Goal: Communication & Community: Share content

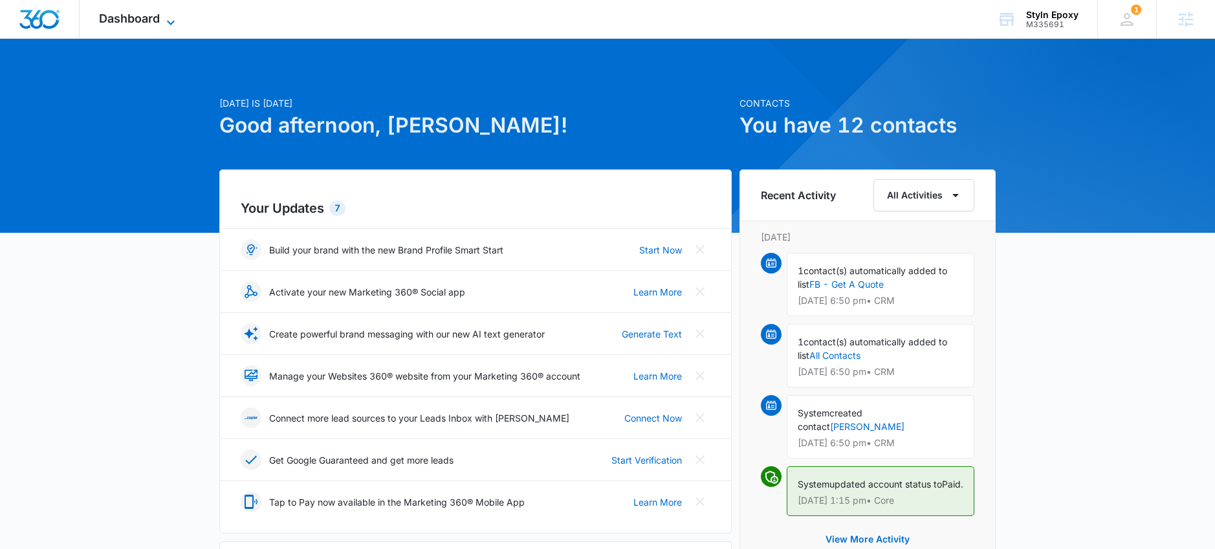
click at [149, 17] on span "Dashboard" at bounding box center [129, 19] width 61 height 14
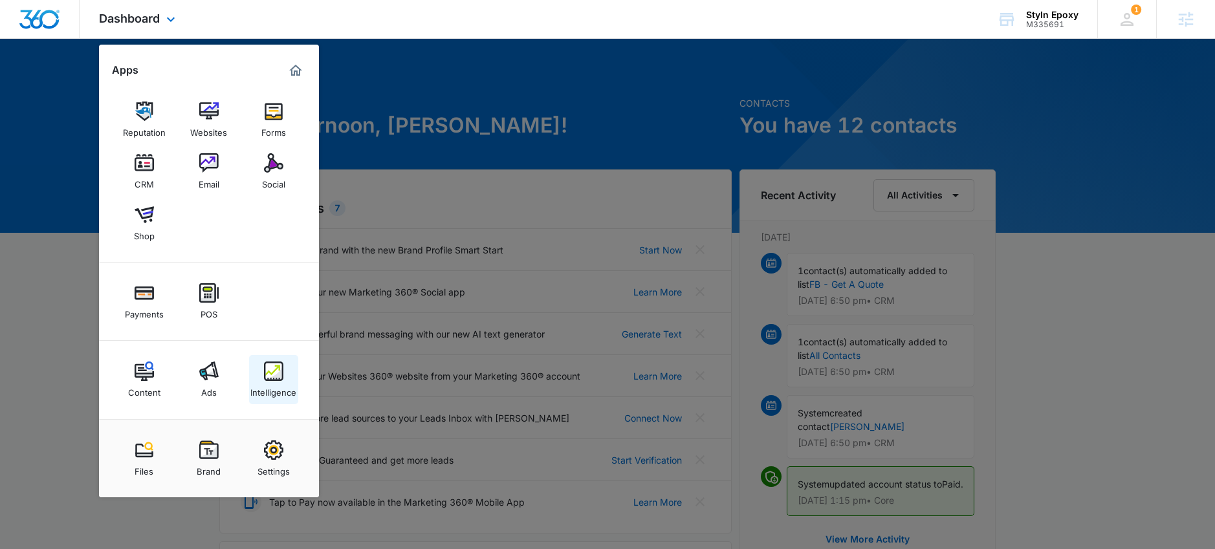
click at [272, 371] on img at bounding box center [273, 371] width 19 height 19
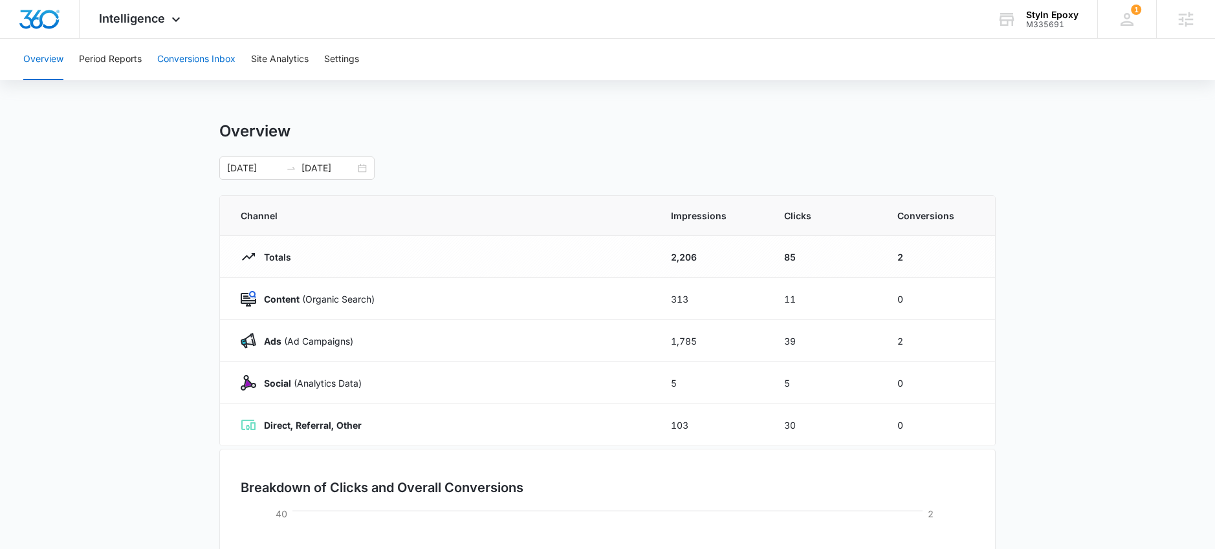
click at [188, 58] on button "Conversions Inbox" at bounding box center [196, 59] width 78 height 41
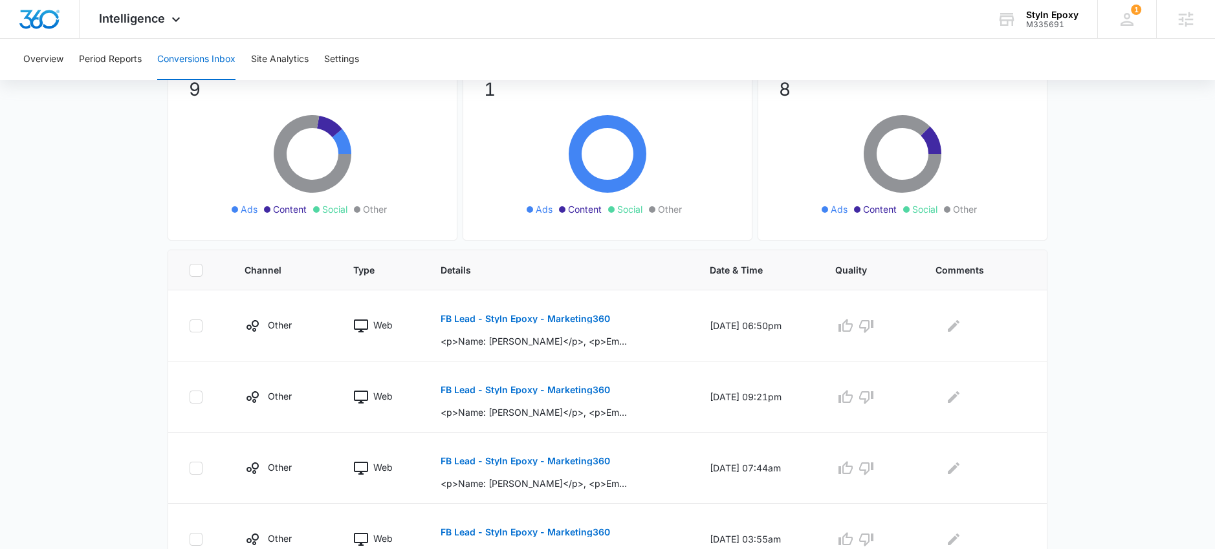
scroll to position [134, 0]
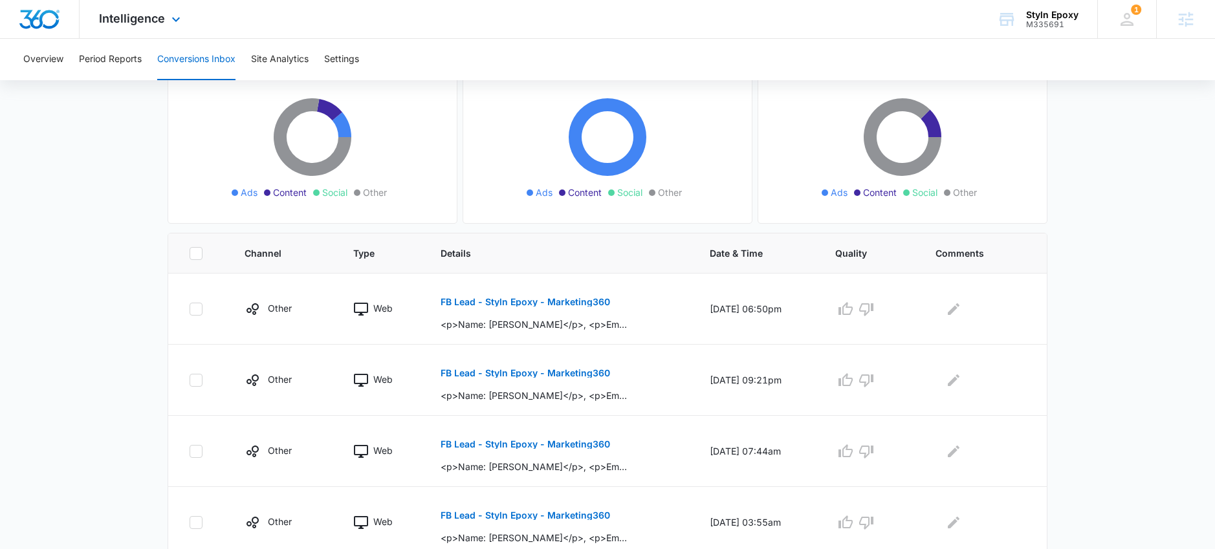
click at [135, 25] on div "Intelligence Apps Reputation Websites Forms CRM Email Social Shop Payments POS …" at bounding box center [142, 19] width 124 height 38
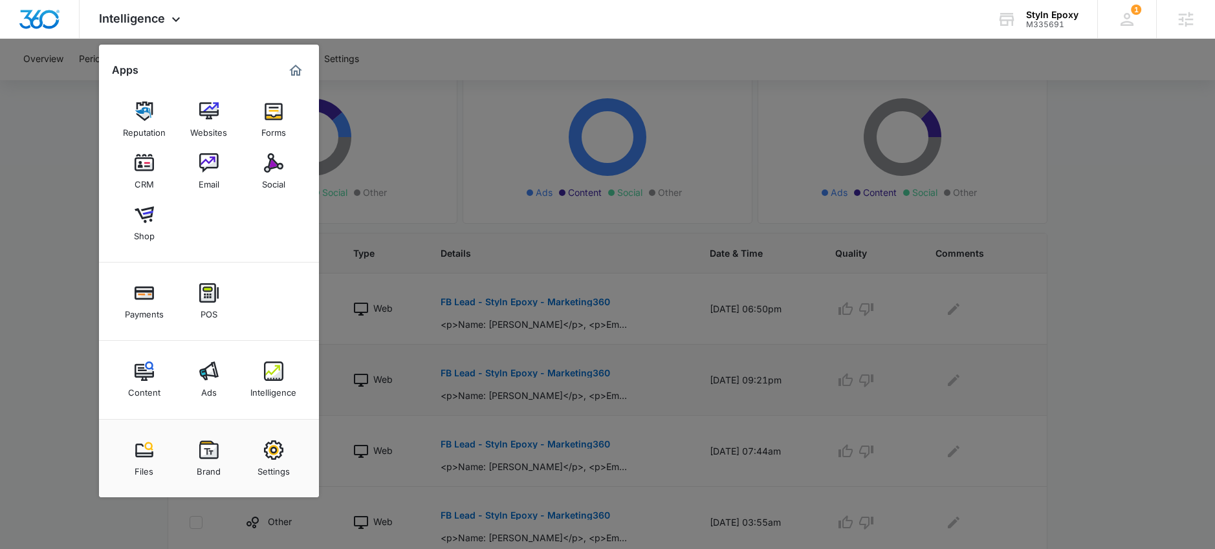
click at [204, 381] on div "Ads" at bounding box center [209, 389] width 16 height 17
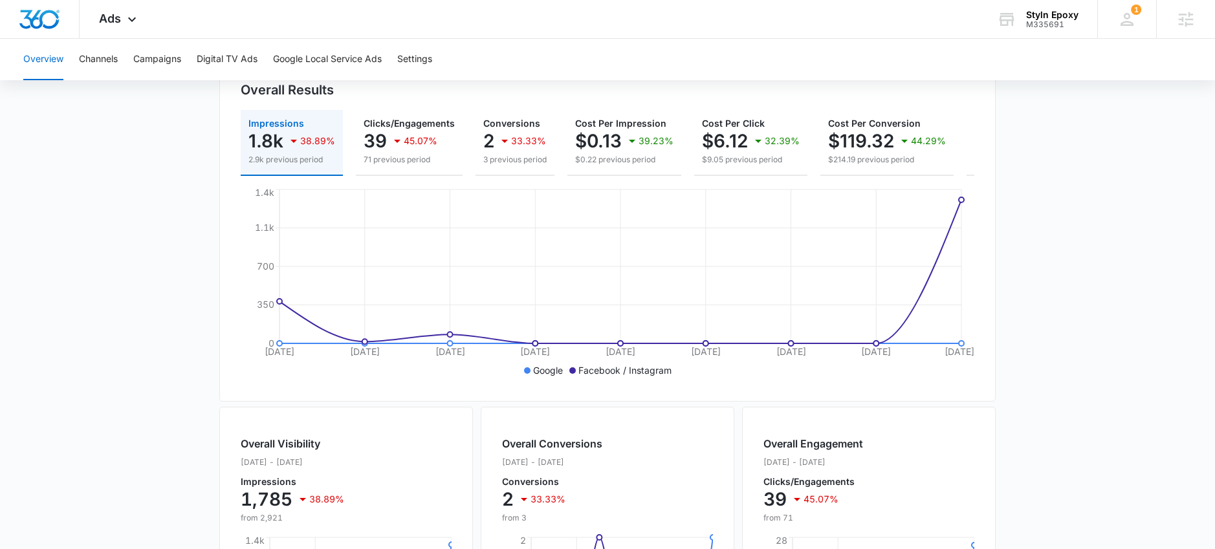
scroll to position [142, 0]
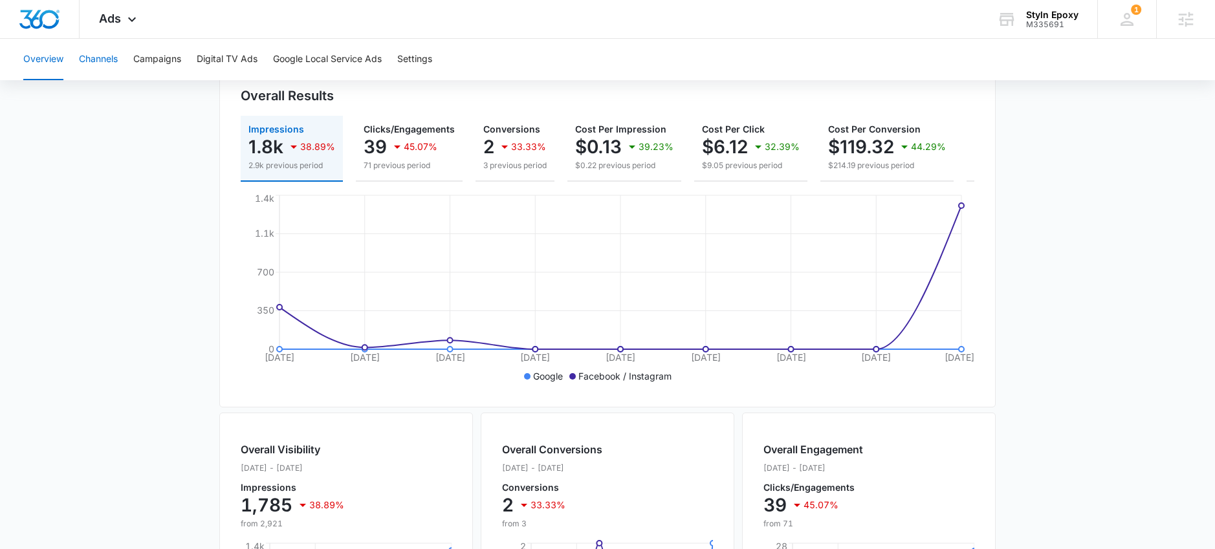
click at [97, 59] on button "Channels" at bounding box center [98, 59] width 39 height 41
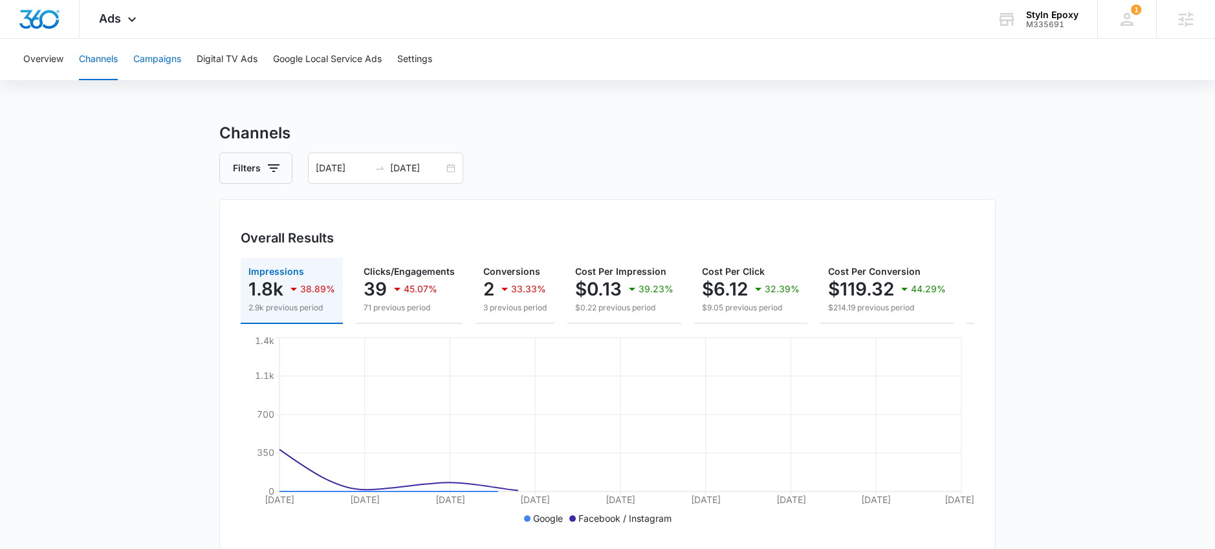
click at [157, 63] on button "Campaigns" at bounding box center [157, 59] width 48 height 41
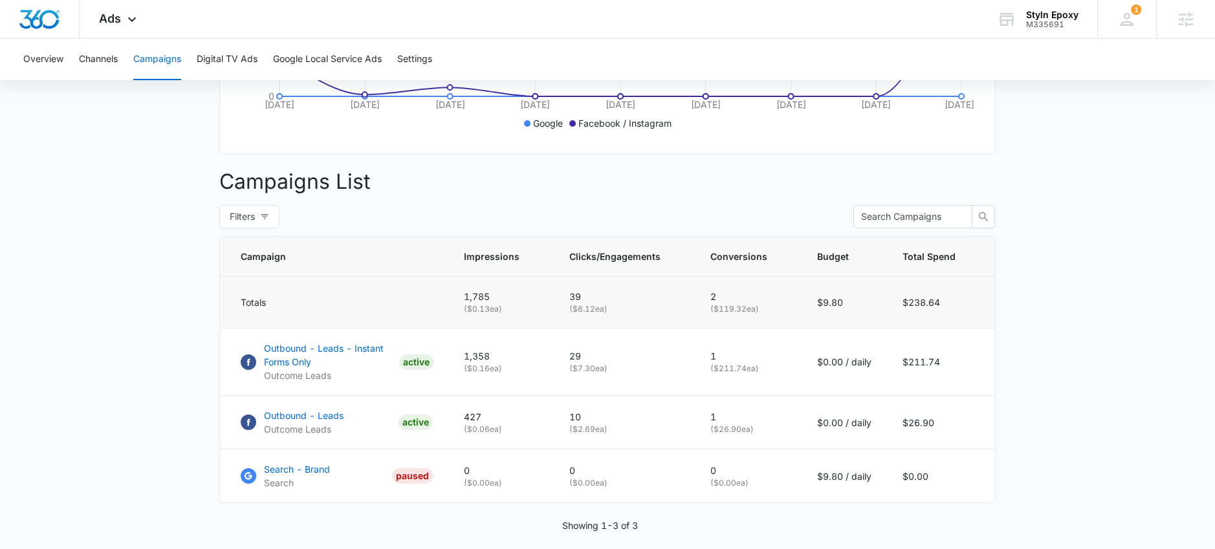
scroll to position [402, 0]
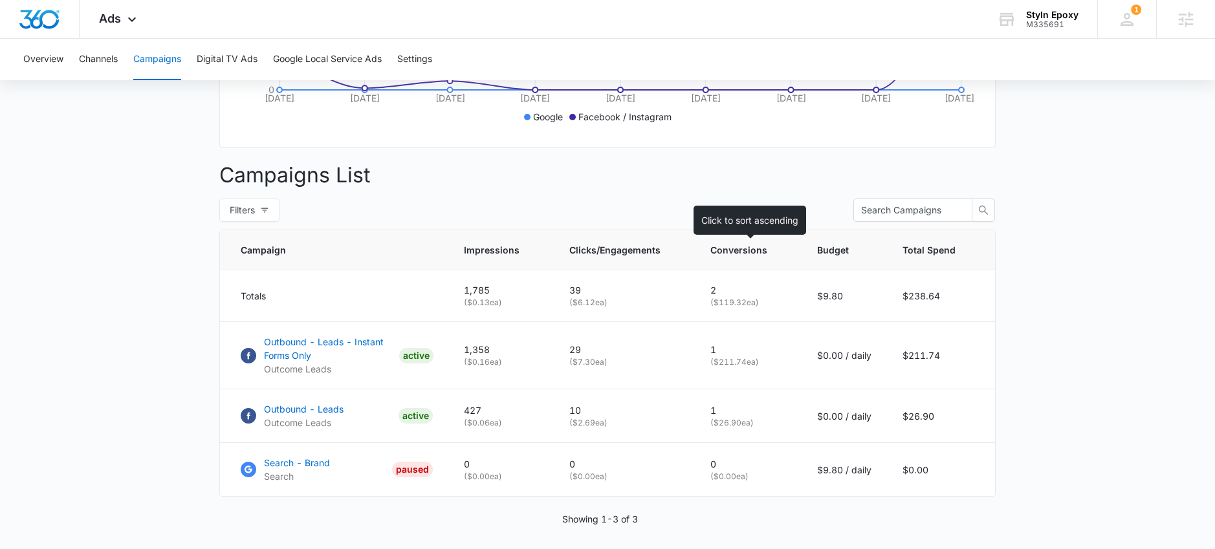
click at [724, 257] on span "Conversions" at bounding box center [738, 250] width 57 height 14
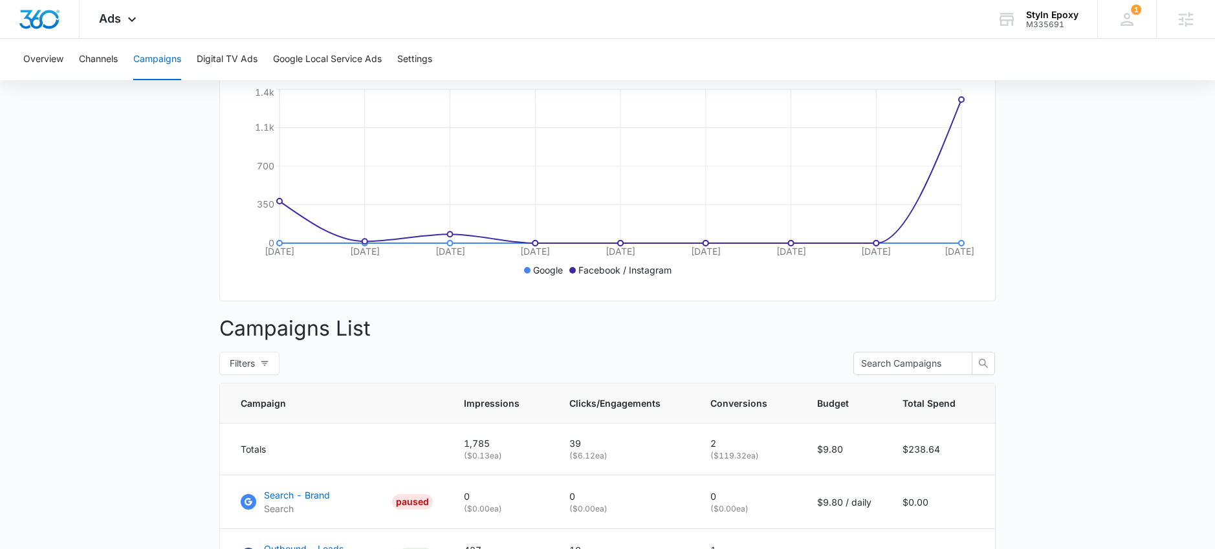
scroll to position [243, 0]
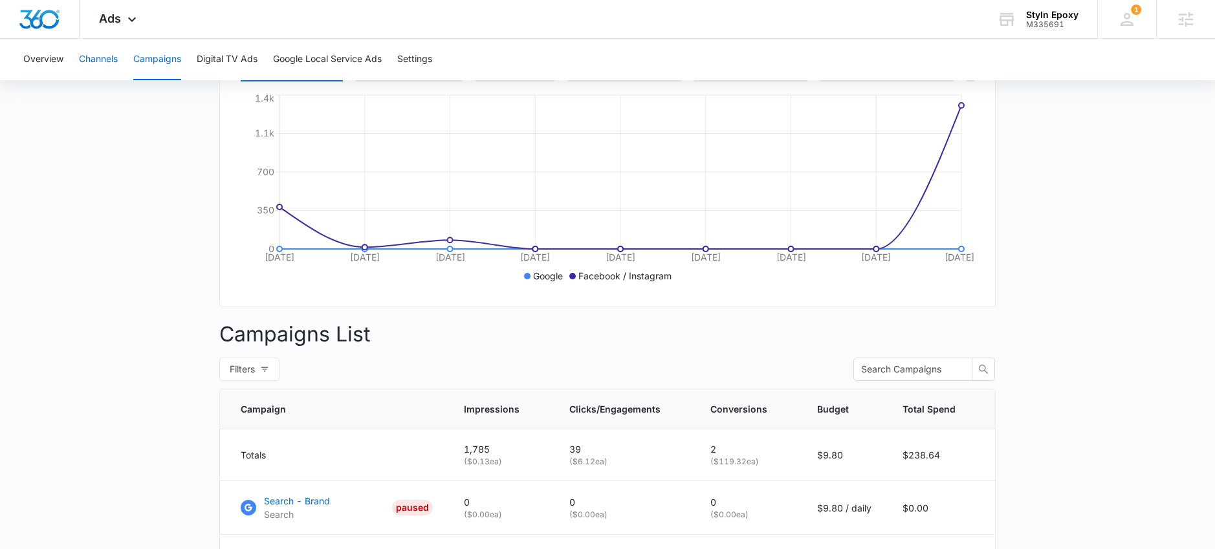
click at [94, 69] on button "Channels" at bounding box center [98, 59] width 39 height 41
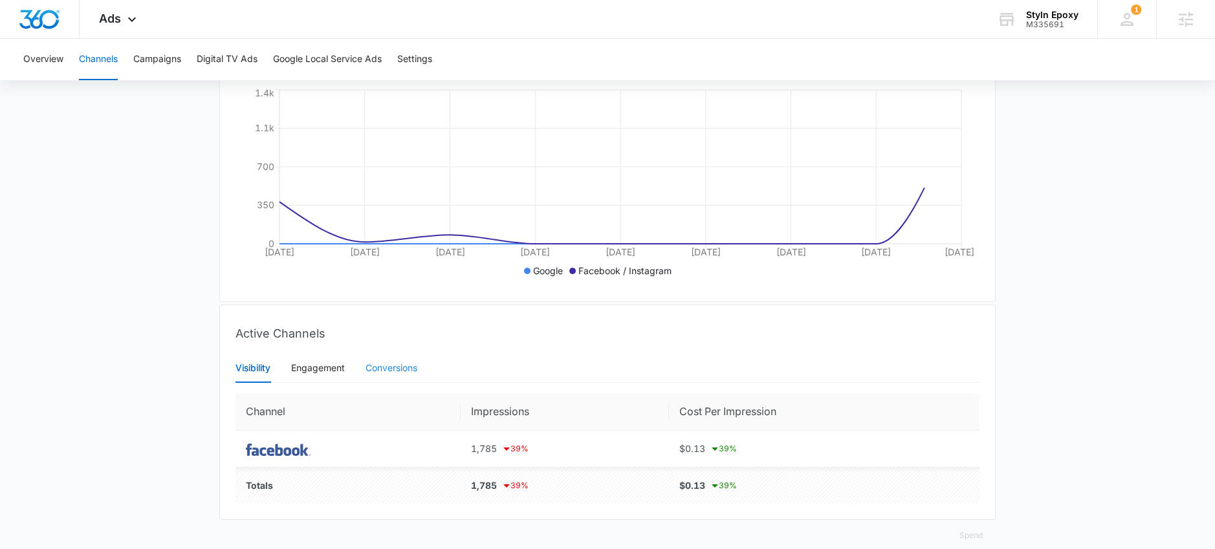
scroll to position [255, 0]
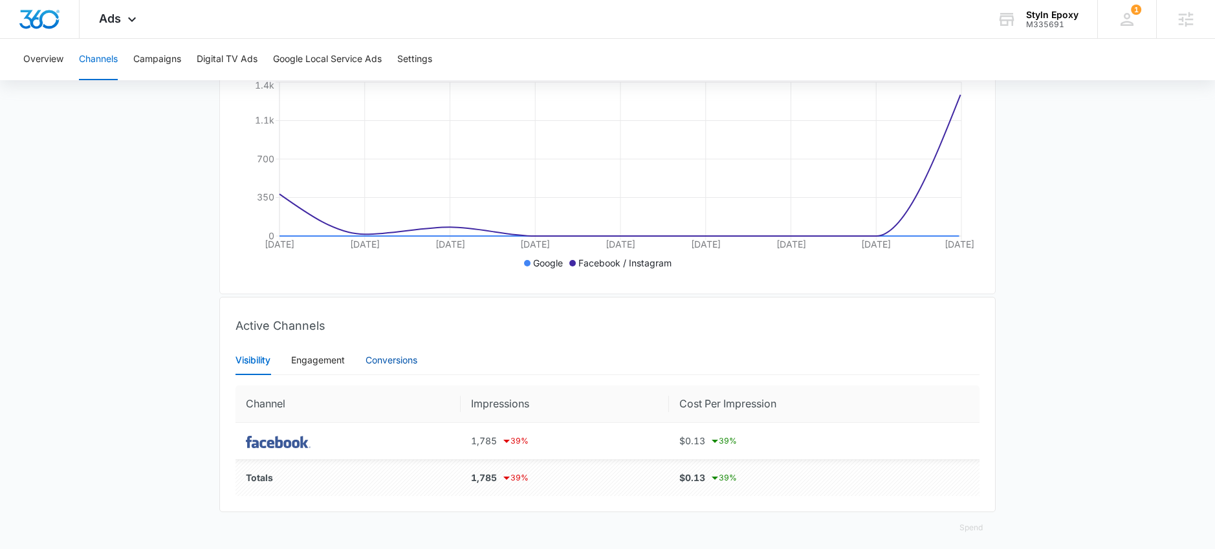
click at [397, 367] on div "Conversions" at bounding box center [391, 360] width 52 height 14
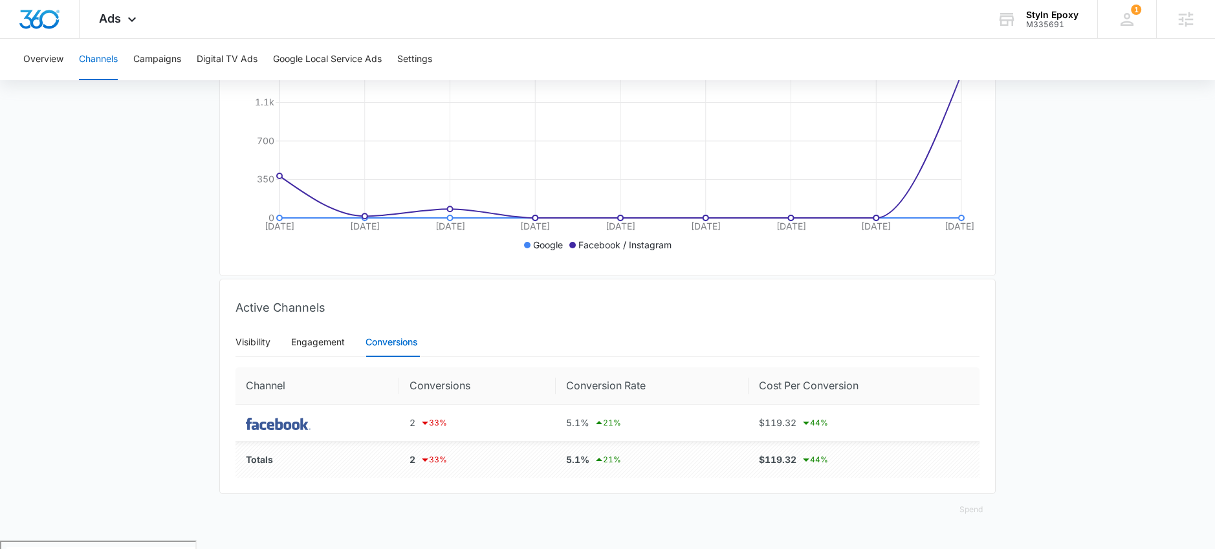
scroll to position [275, 0]
click at [413, 429] on div "2 33 %" at bounding box center [477, 422] width 136 height 16
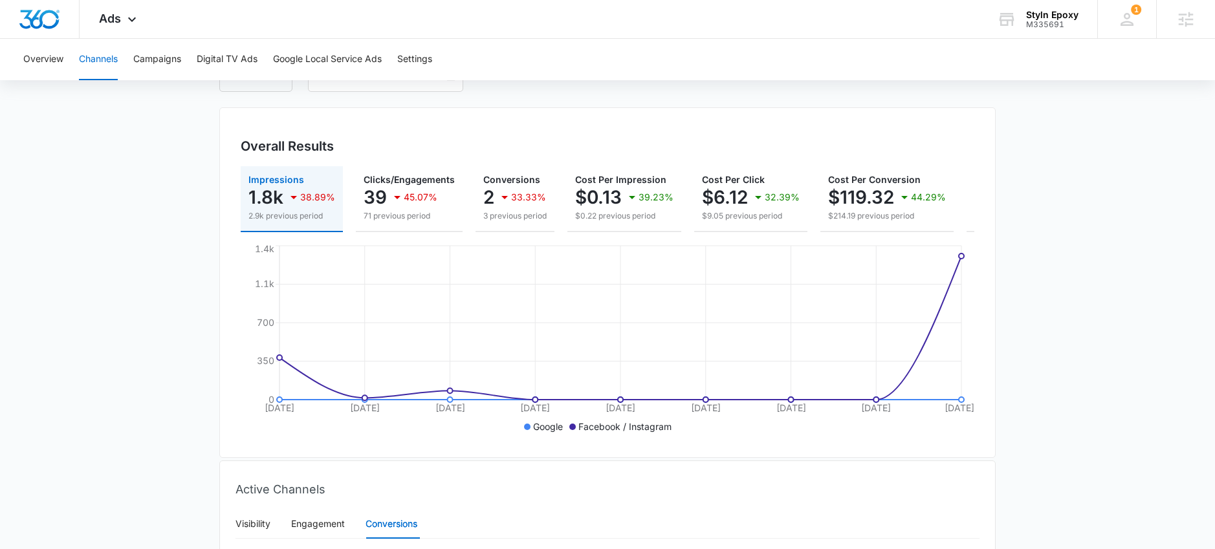
scroll to position [0, 0]
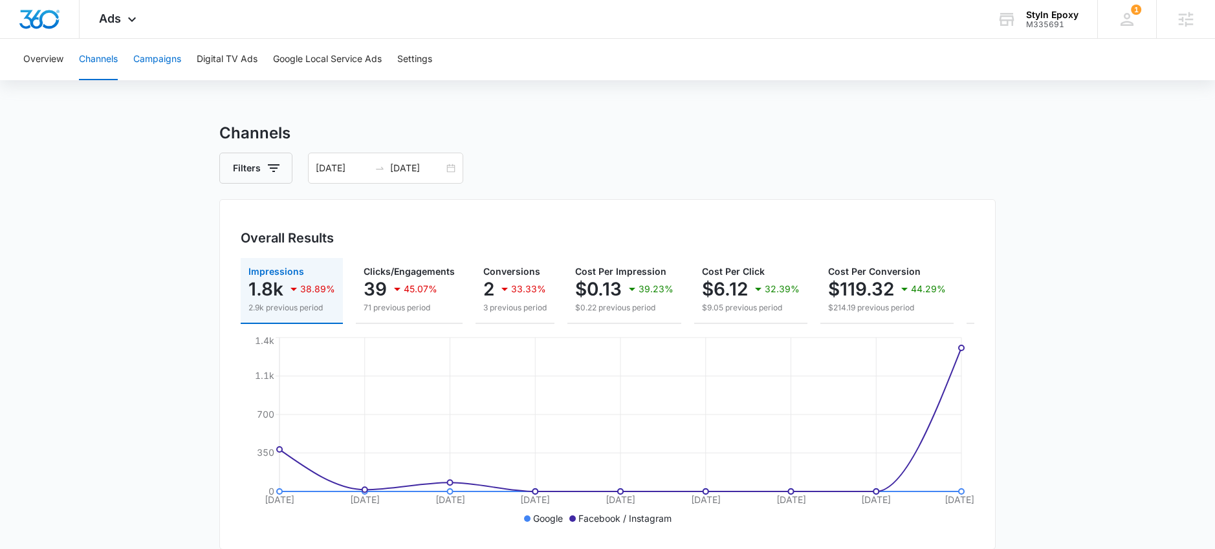
click at [158, 65] on button "Campaigns" at bounding box center [157, 59] width 48 height 41
click at [100, 12] on span "Ads" at bounding box center [110, 19] width 22 height 14
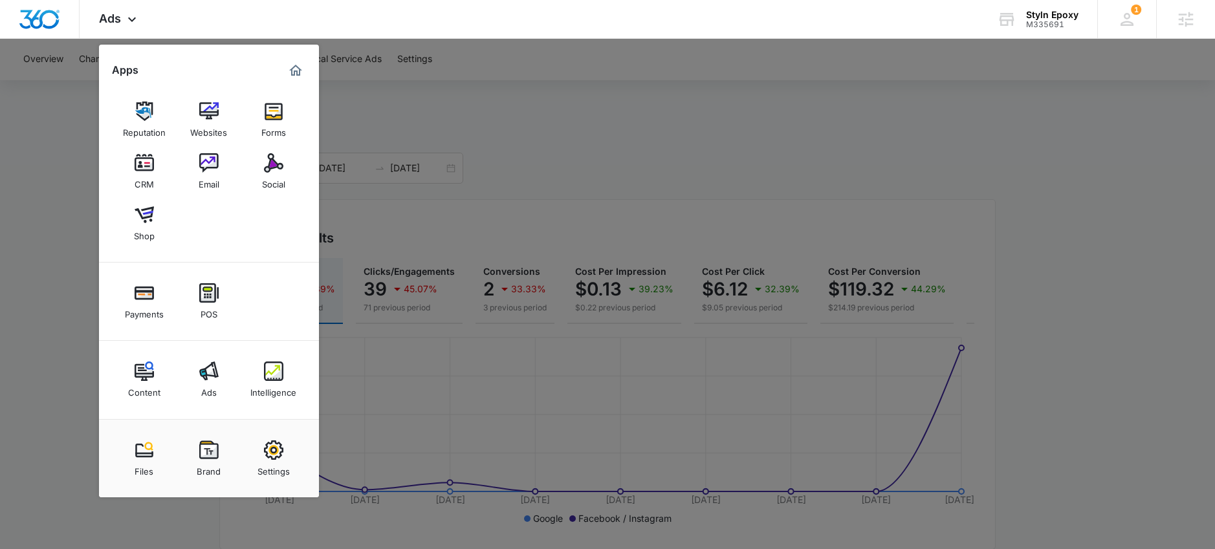
click at [277, 373] on img at bounding box center [273, 371] width 19 height 19
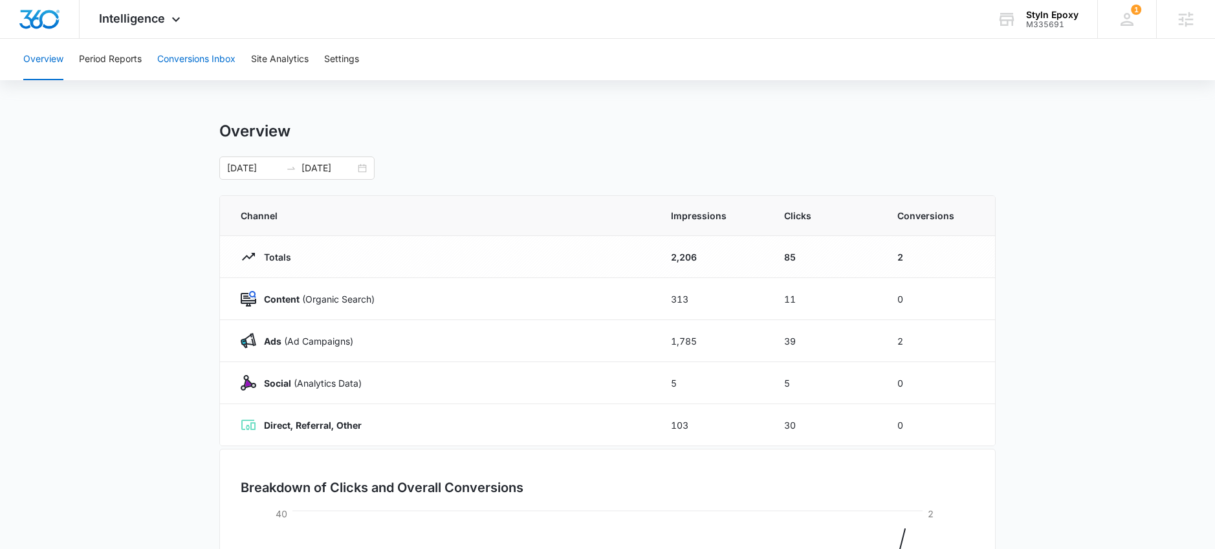
click at [179, 58] on button "Conversions Inbox" at bounding box center [196, 59] width 78 height 41
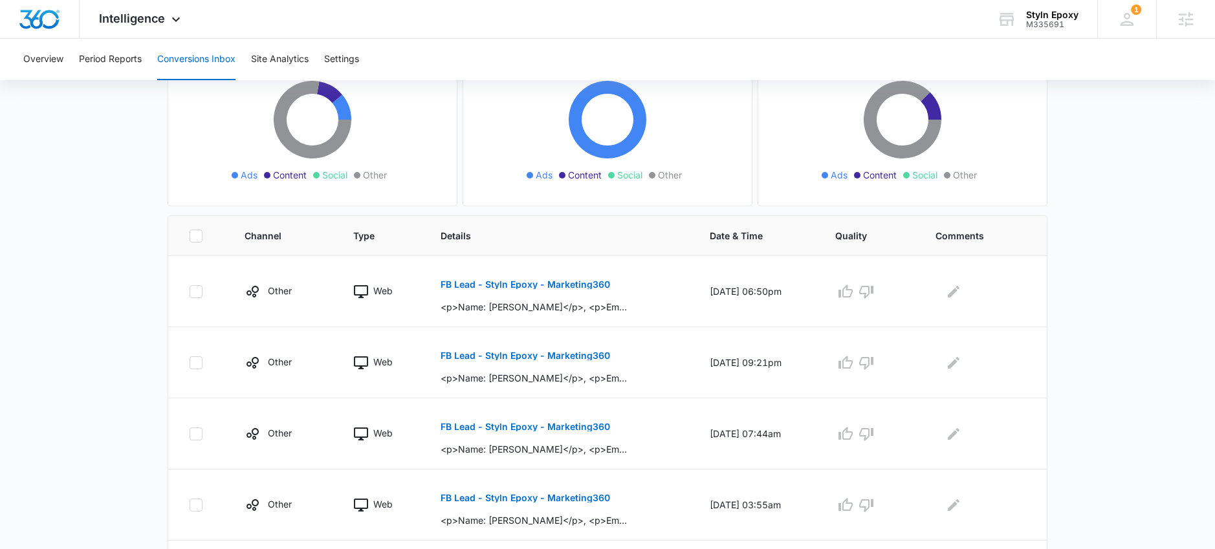
scroll to position [145, 0]
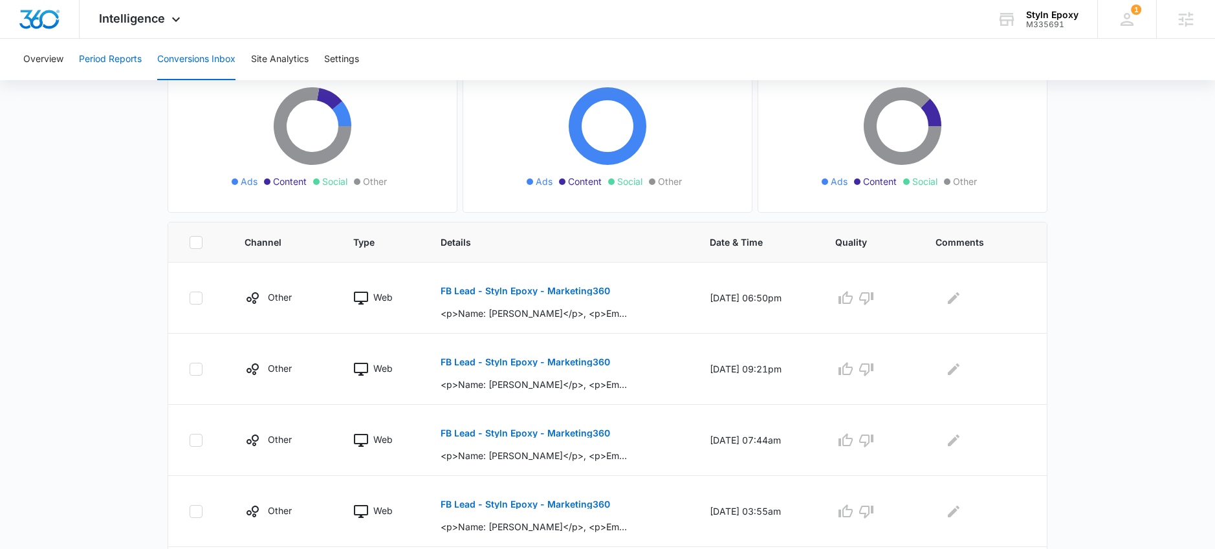
click at [113, 60] on button "Period Reports" at bounding box center [110, 59] width 63 height 41
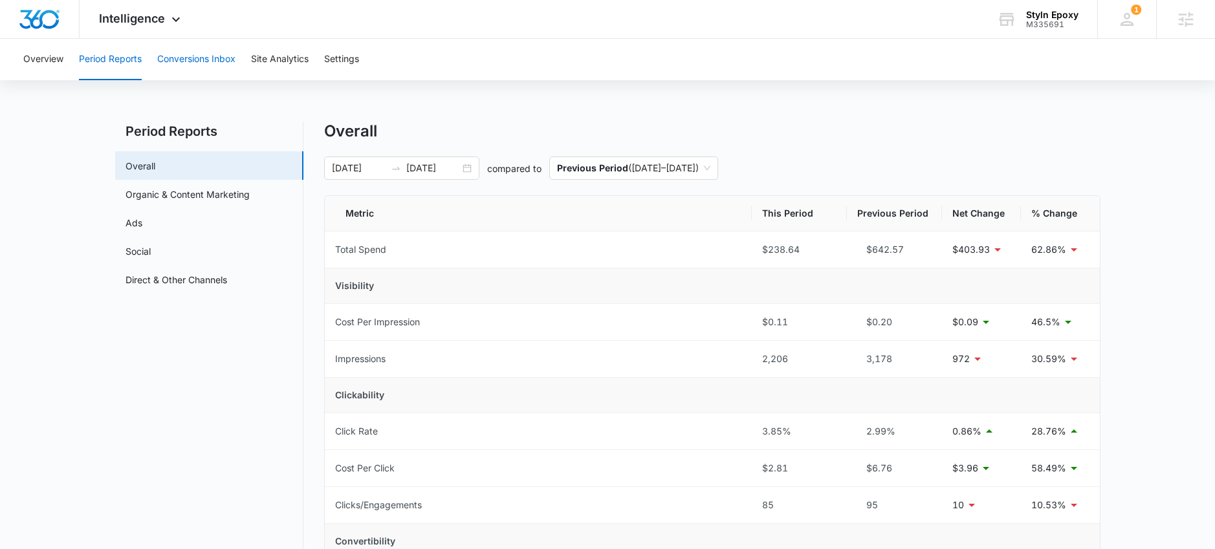
click at [173, 56] on button "Conversions Inbox" at bounding box center [196, 59] width 78 height 41
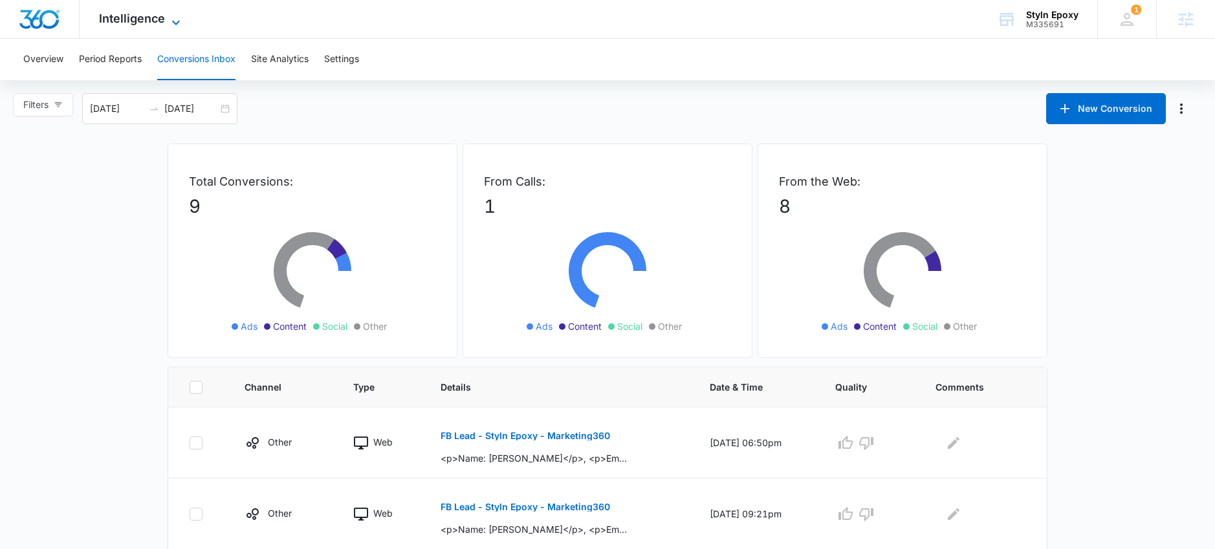
click at [133, 18] on span "Intelligence" at bounding box center [132, 19] width 66 height 14
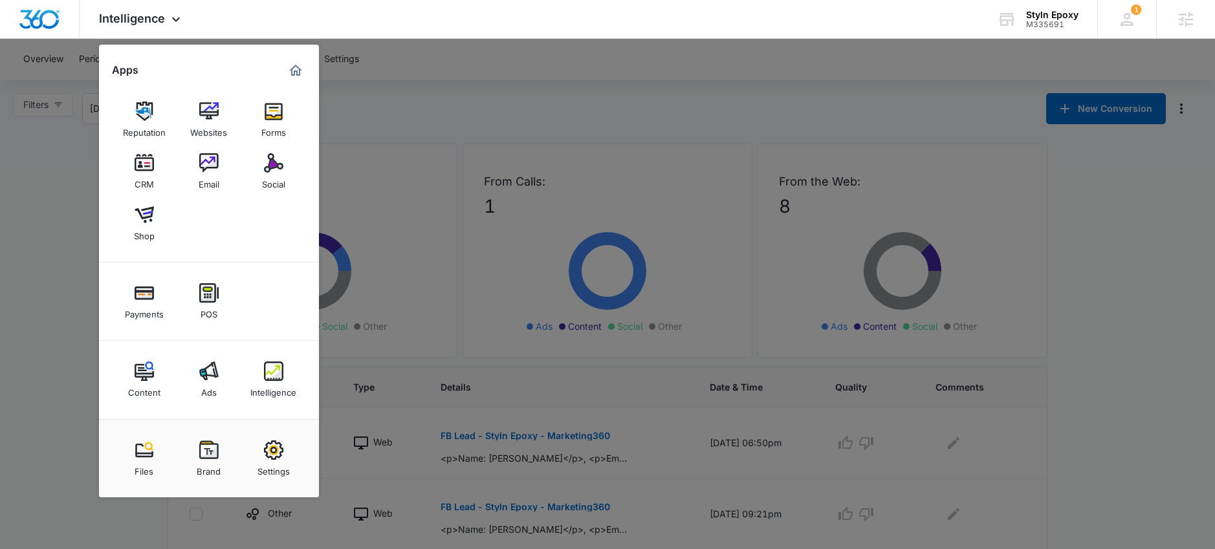
click at [147, 170] on img at bounding box center [144, 162] width 19 height 19
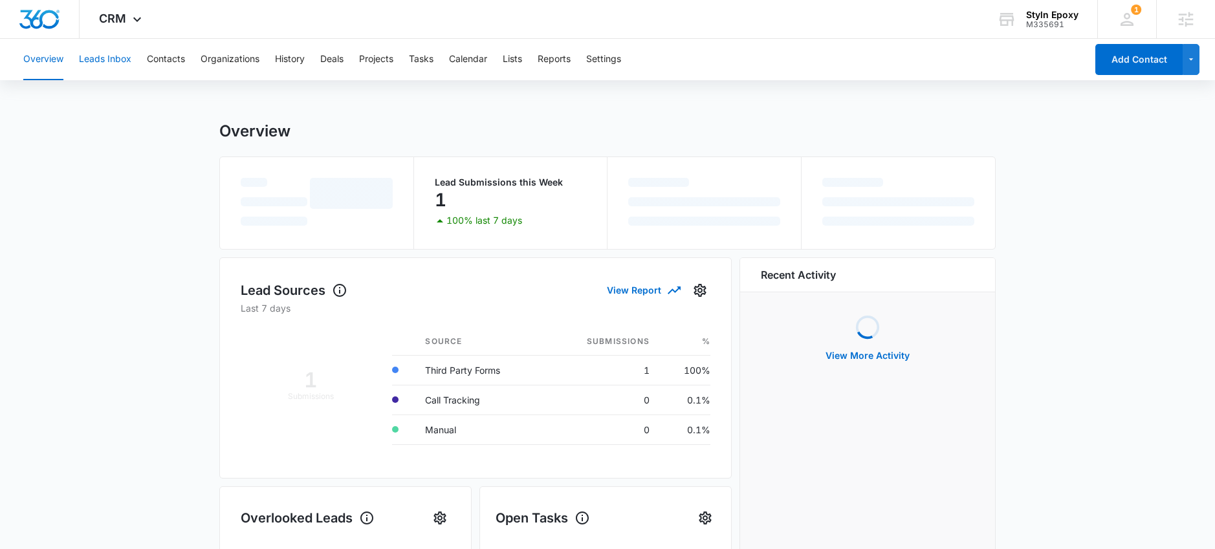
click at [109, 63] on button "Leads Inbox" at bounding box center [105, 59] width 52 height 41
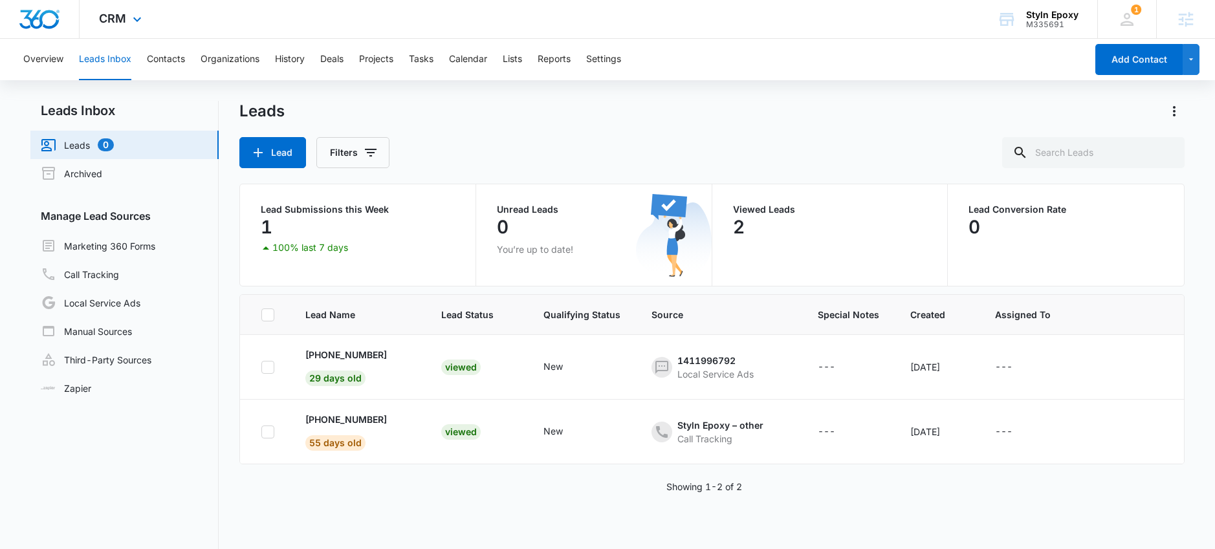
click at [122, 27] on div "CRM Apps Reputation Websites Forms CRM Email Social Shop Payments POS Content A…" at bounding box center [122, 19] width 85 height 38
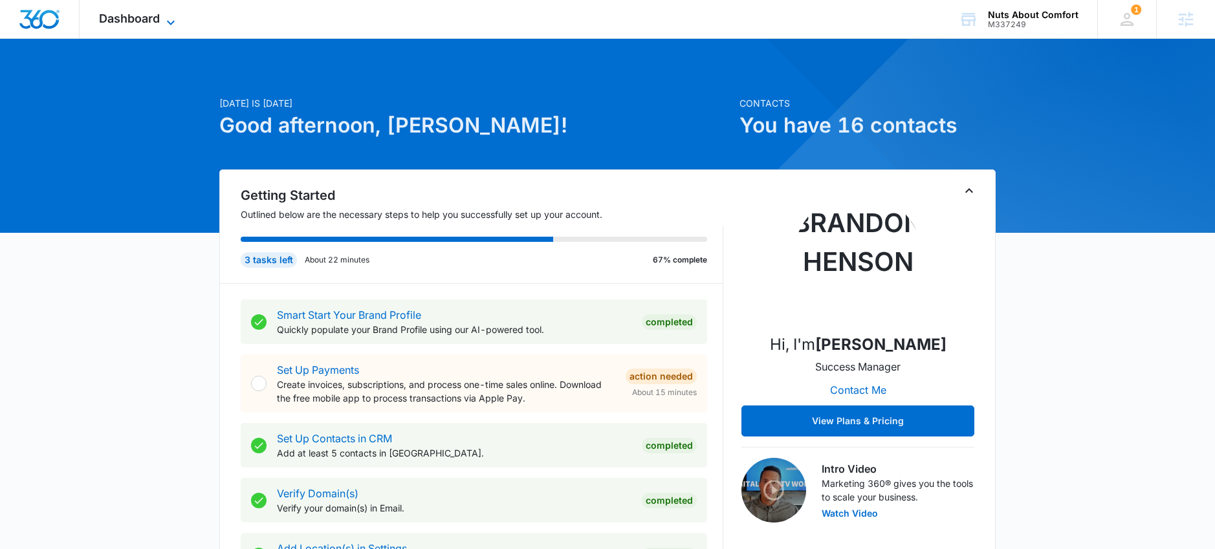
click at [148, 23] on span "Dashboard" at bounding box center [129, 19] width 61 height 14
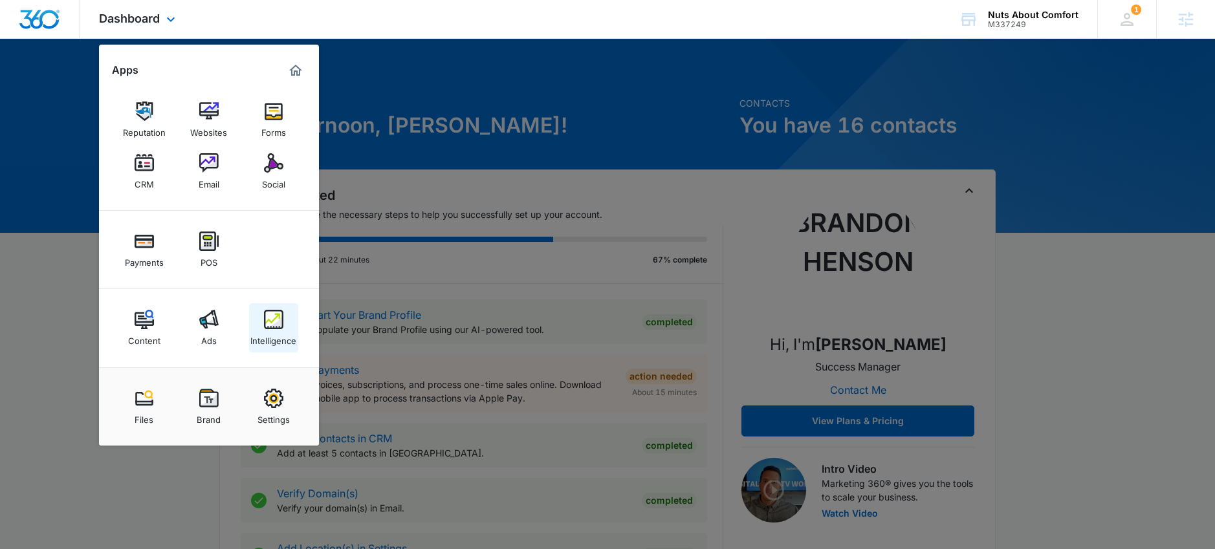
click at [267, 327] on img at bounding box center [273, 319] width 19 height 19
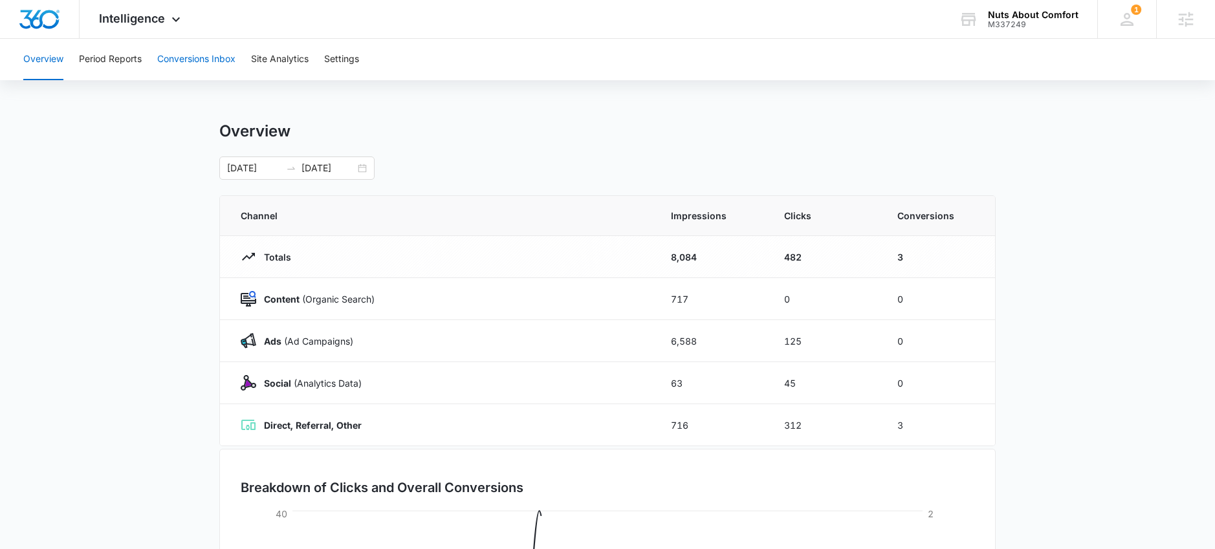
click at [199, 65] on button "Conversions Inbox" at bounding box center [196, 59] width 78 height 41
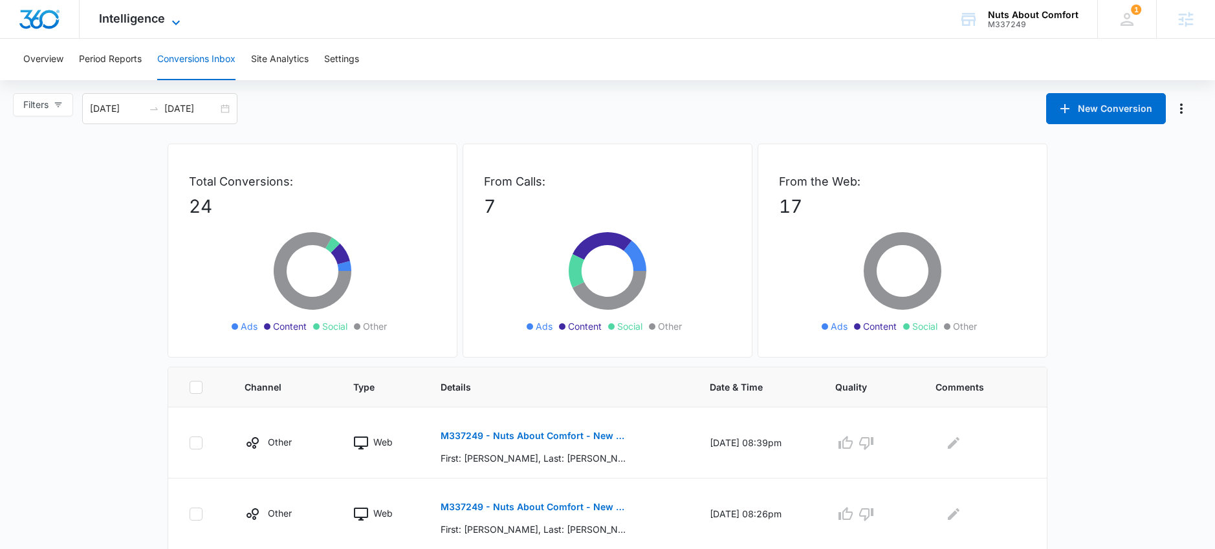
click at [136, 25] on span "Intelligence" at bounding box center [132, 19] width 66 height 14
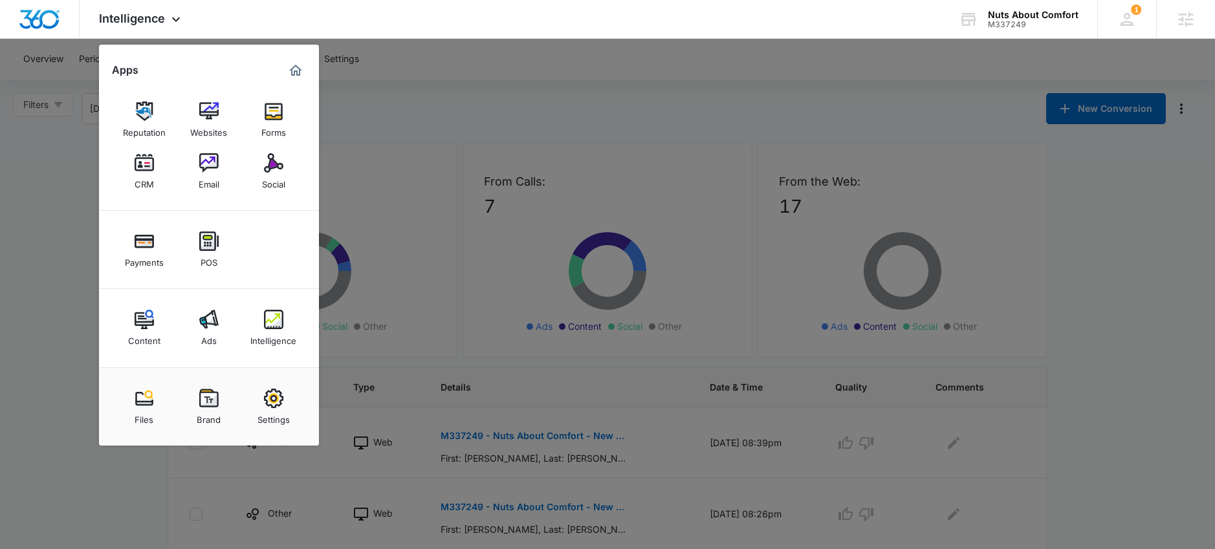
click at [265, 175] on div "Social" at bounding box center [273, 181] width 23 height 17
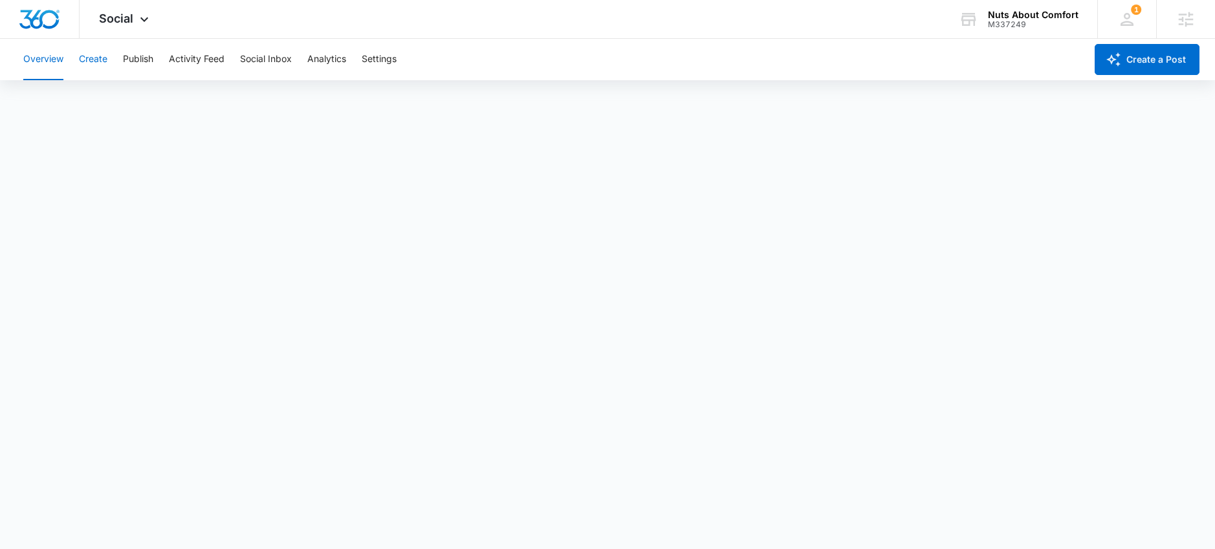
click at [98, 57] on button "Create" at bounding box center [93, 59] width 28 height 41
click at [121, 102] on button "Approvals" at bounding box center [126, 99] width 43 height 36
click at [214, 102] on button "Recommendations" at bounding box center [203, 99] width 78 height 36
click at [44, 102] on button "Content Library" at bounding box center [56, 99] width 66 height 36
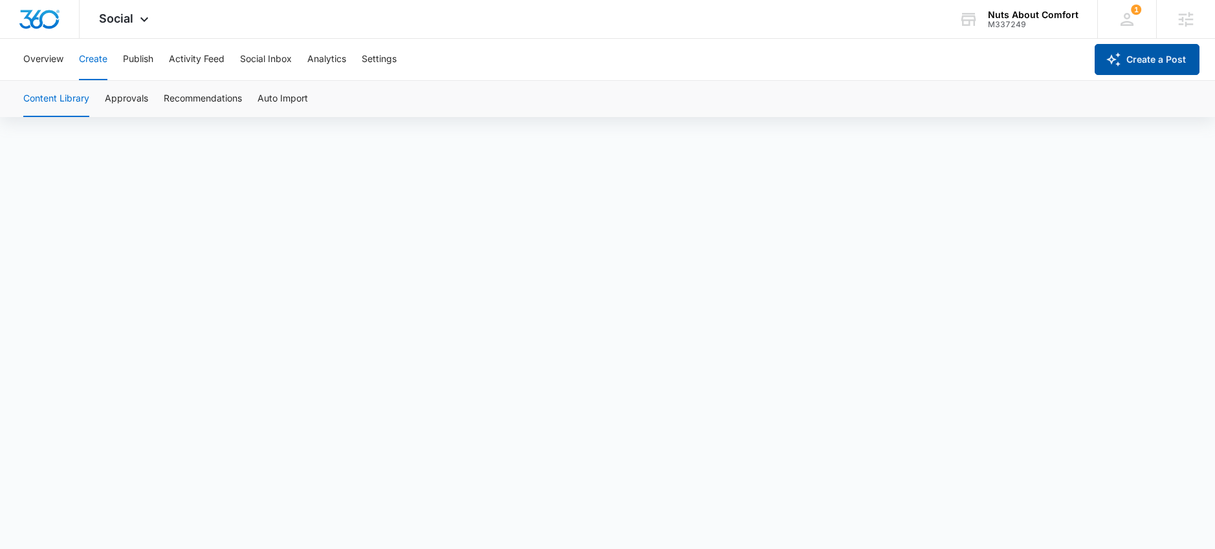
click at [1140, 69] on button "Create a Post" at bounding box center [1146, 59] width 105 height 31
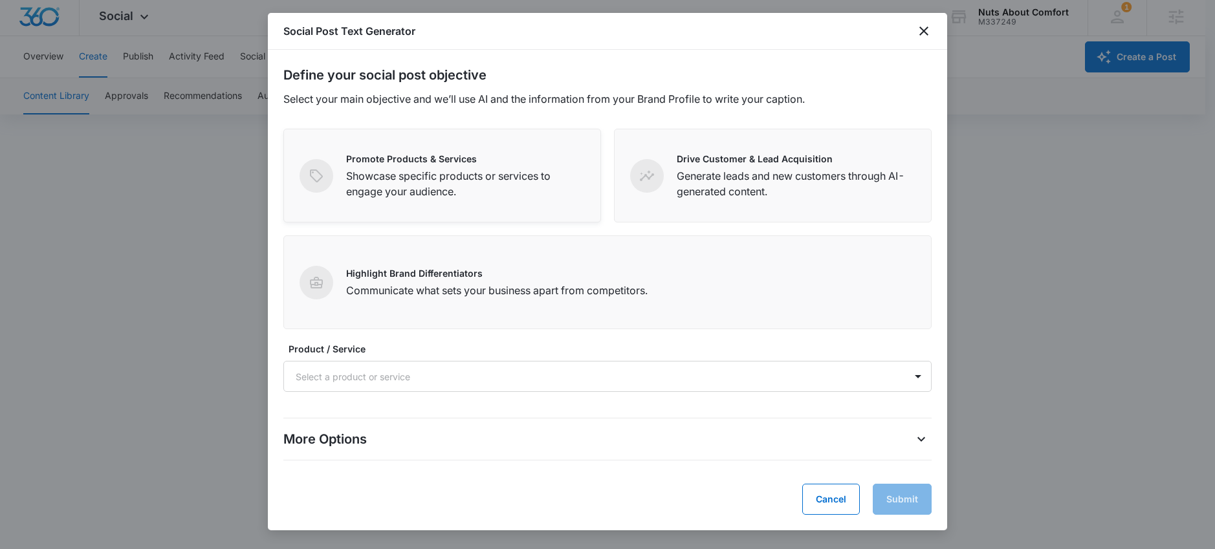
click at [430, 168] on p "Showcase specific products or services to engage your audience." at bounding box center [465, 183] width 239 height 31
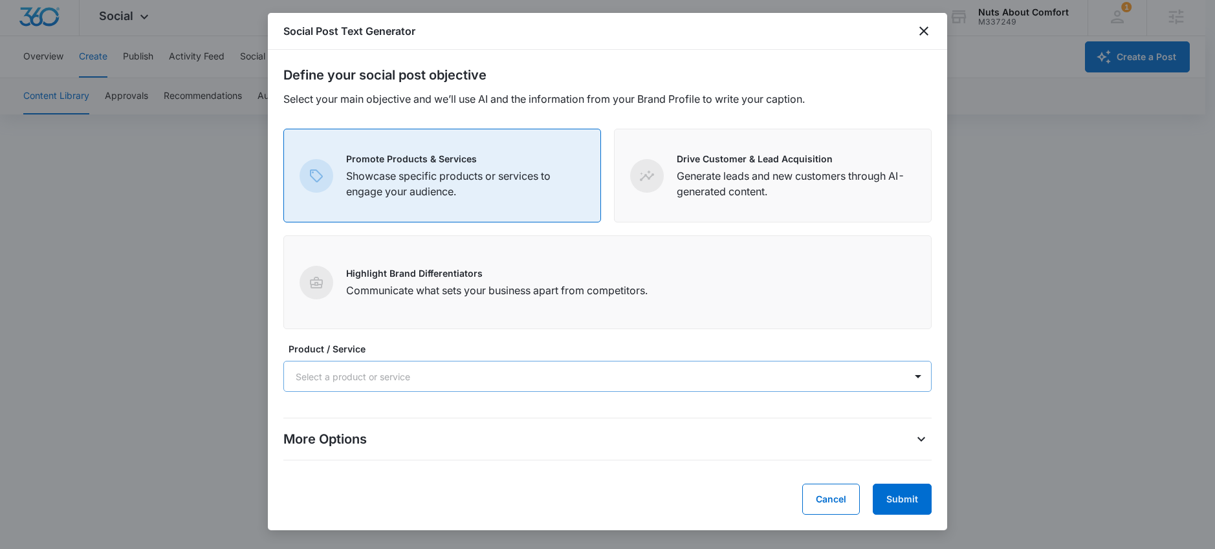
scroll to position [9, 0]
click at [508, 380] on div at bounding box center [592, 377] width 592 height 16
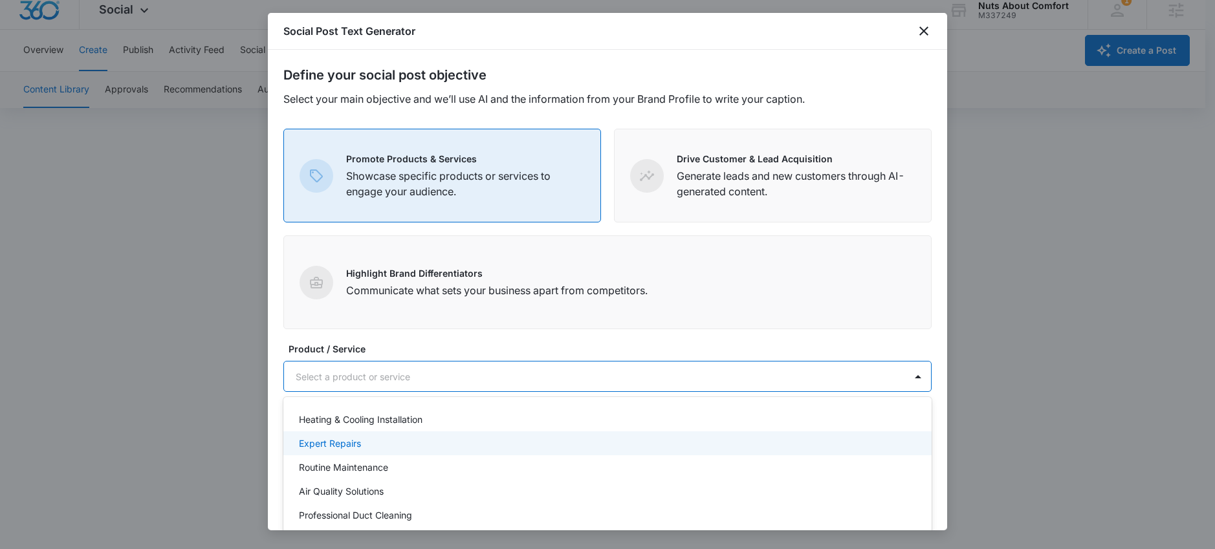
scroll to position [27, 0]
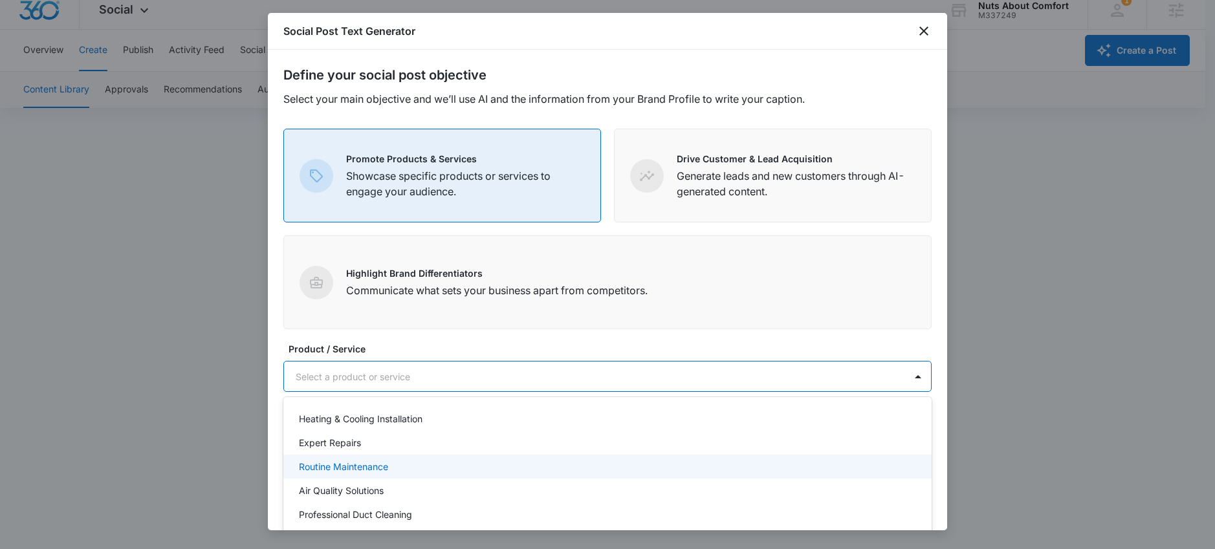
click at [357, 465] on p "Routine Maintenance" at bounding box center [343, 467] width 89 height 14
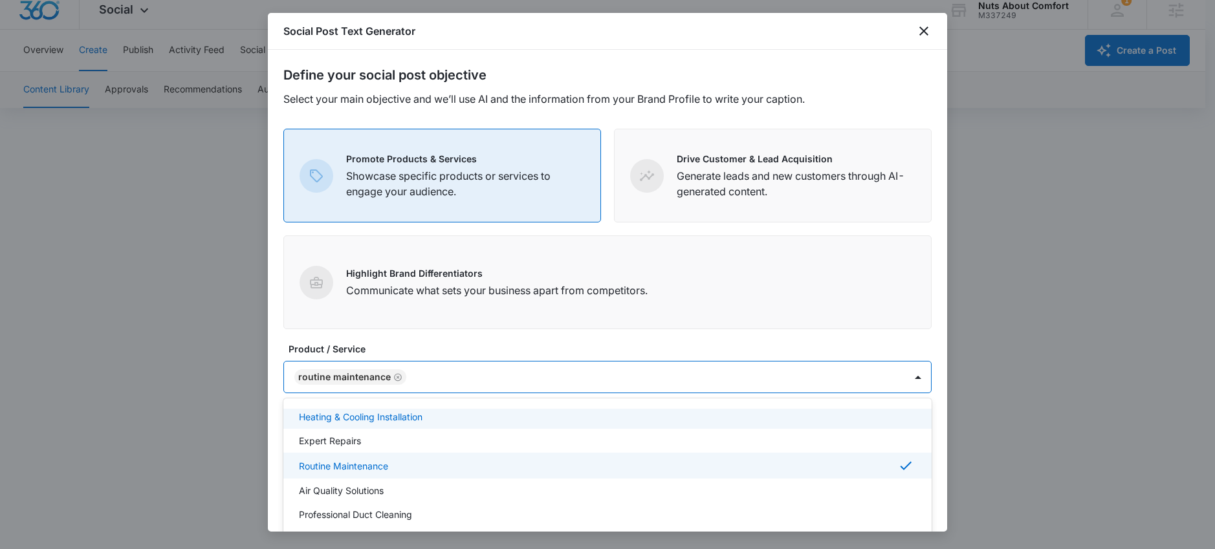
click at [420, 418] on p "Heating & Cooling Installation" at bounding box center [361, 417] width 124 height 14
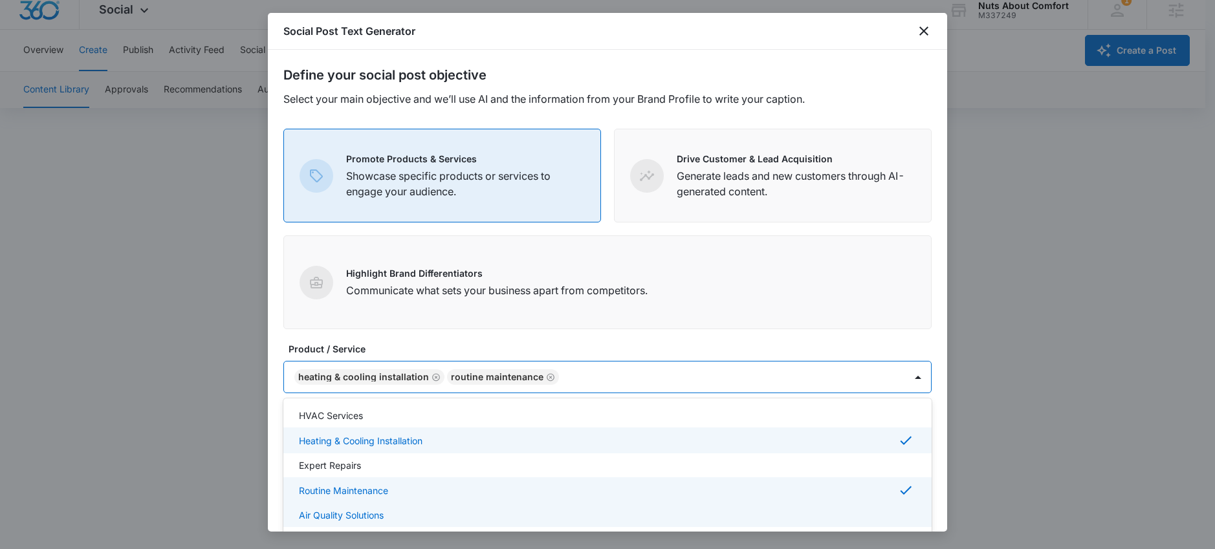
scroll to position [0, 0]
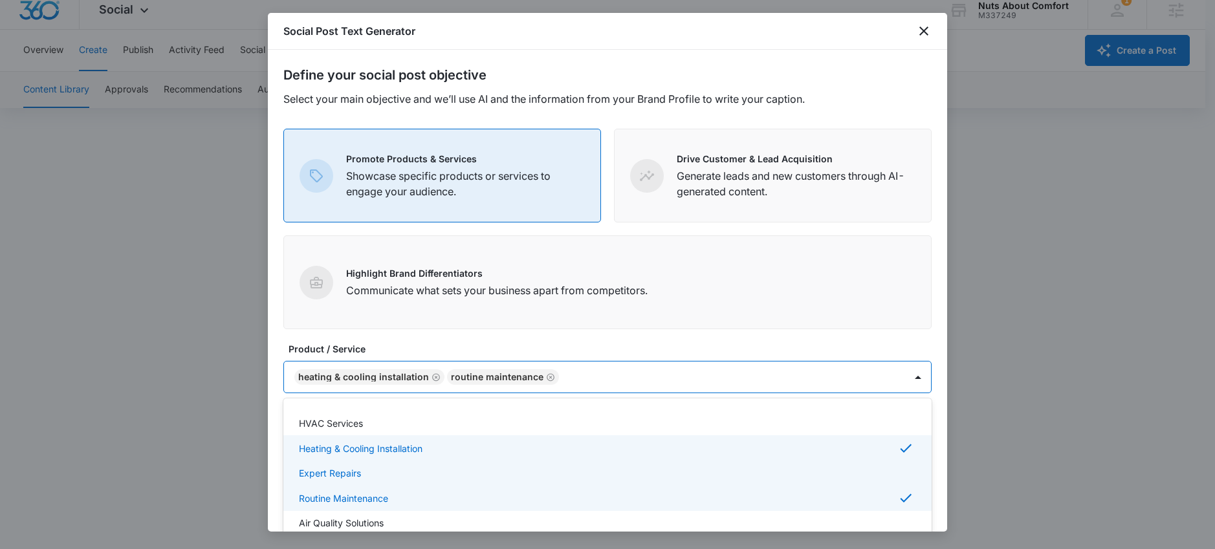
click at [428, 475] on div "Expert Repairs" at bounding box center [606, 473] width 614 height 14
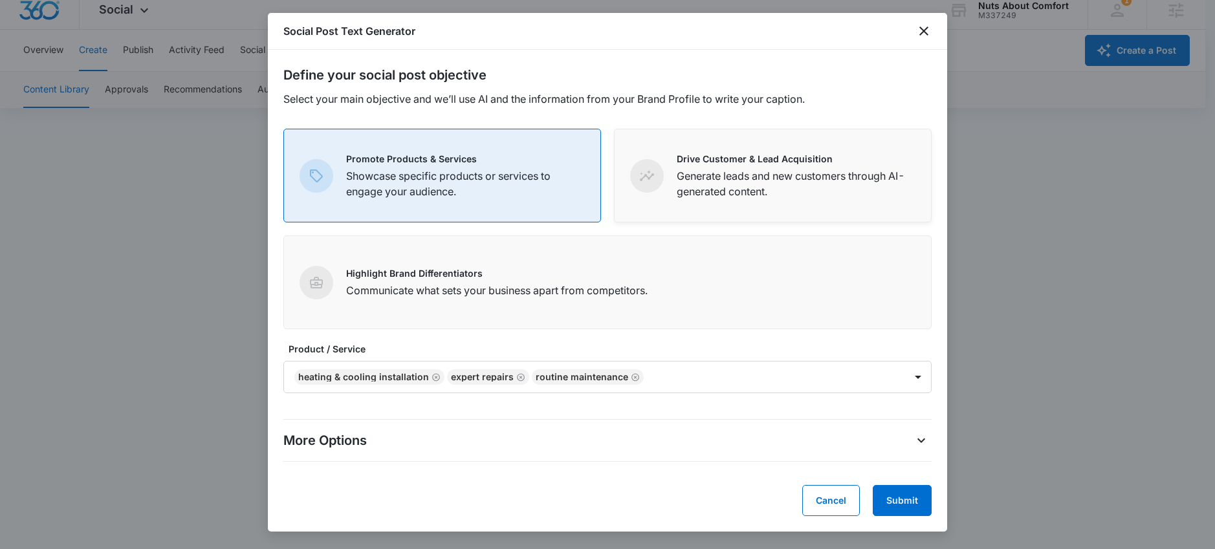
click at [731, 176] on p "Generate leads and new customers through AI-generated content." at bounding box center [795, 183] width 239 height 31
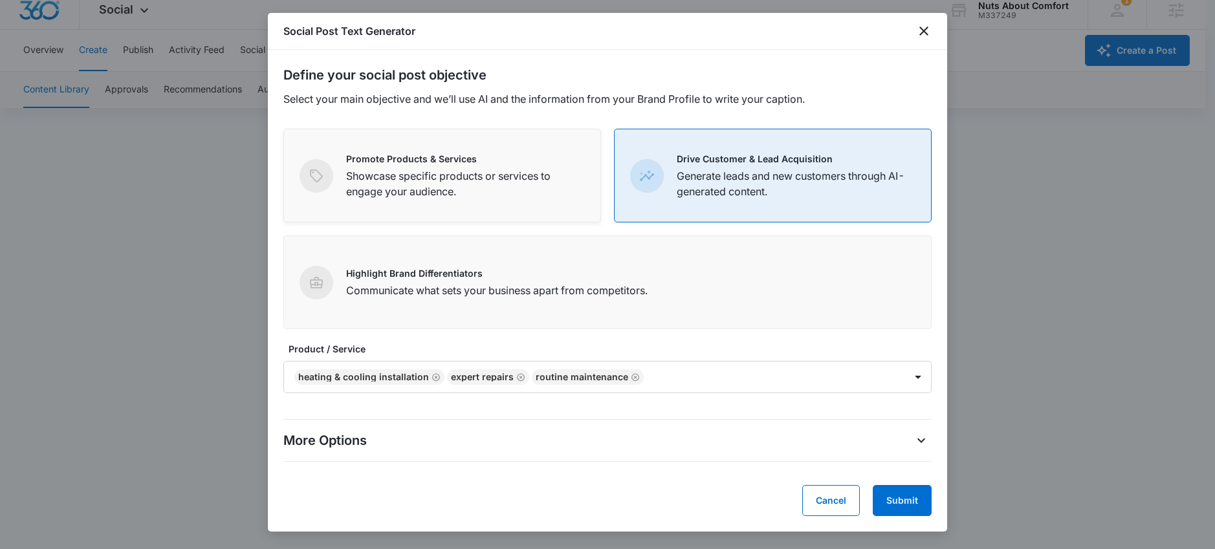
click at [506, 176] on p "Showcase specific products or services to engage your audience." at bounding box center [465, 183] width 239 height 31
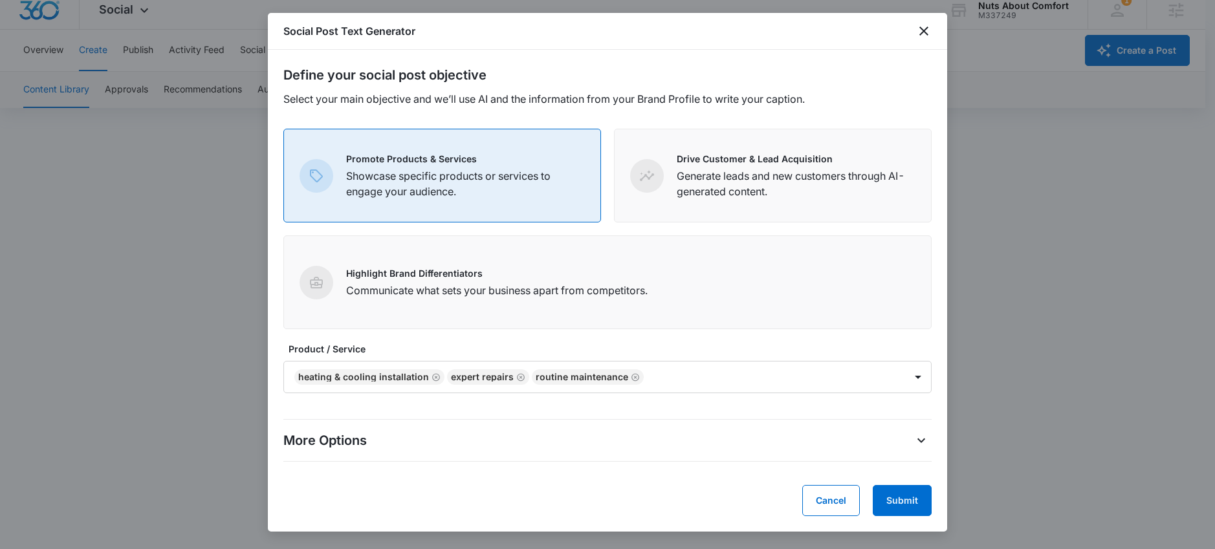
click at [888, 442] on div "More Options" at bounding box center [607, 440] width 648 height 21
click at [918, 440] on icon "More Options" at bounding box center [921, 440] width 8 height 5
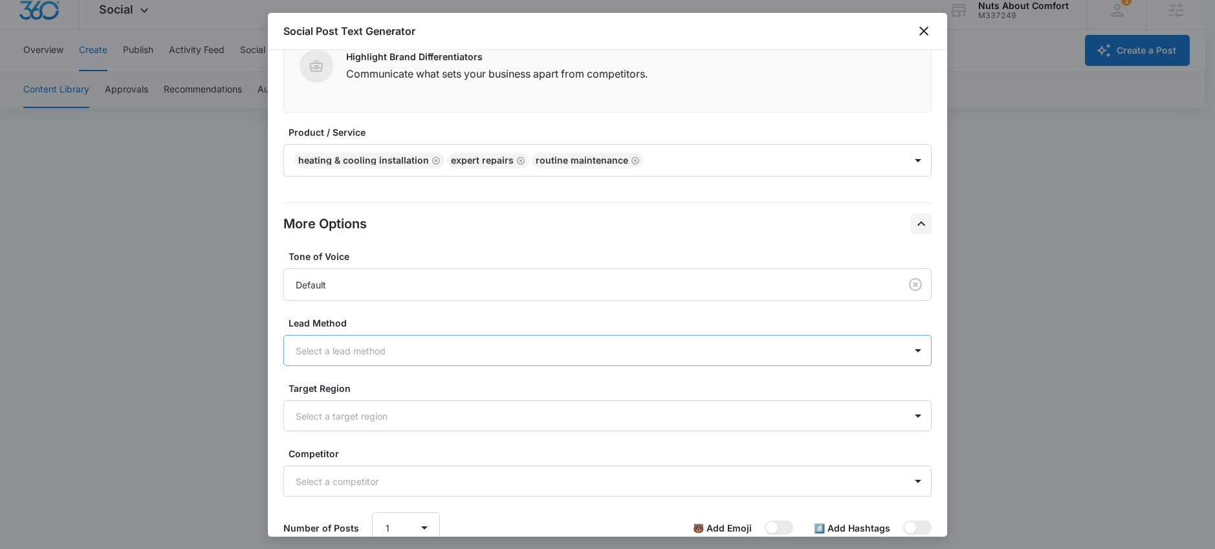
scroll to position [231, 0]
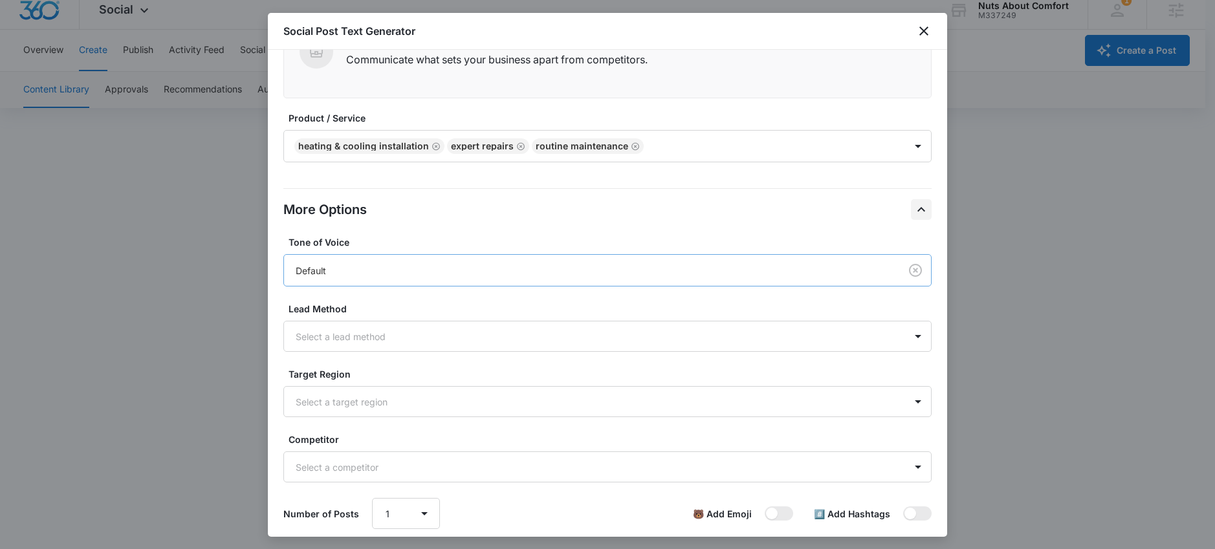
click at [662, 264] on div "Default" at bounding box center [589, 271] width 587 height 14
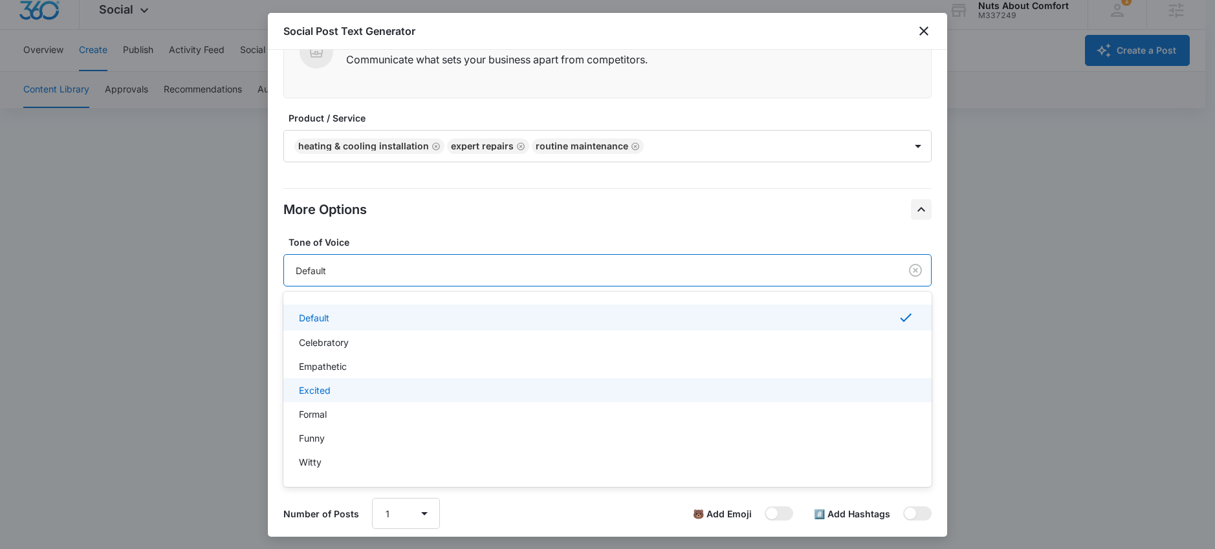
click at [352, 386] on div "Excited" at bounding box center [606, 391] width 614 height 14
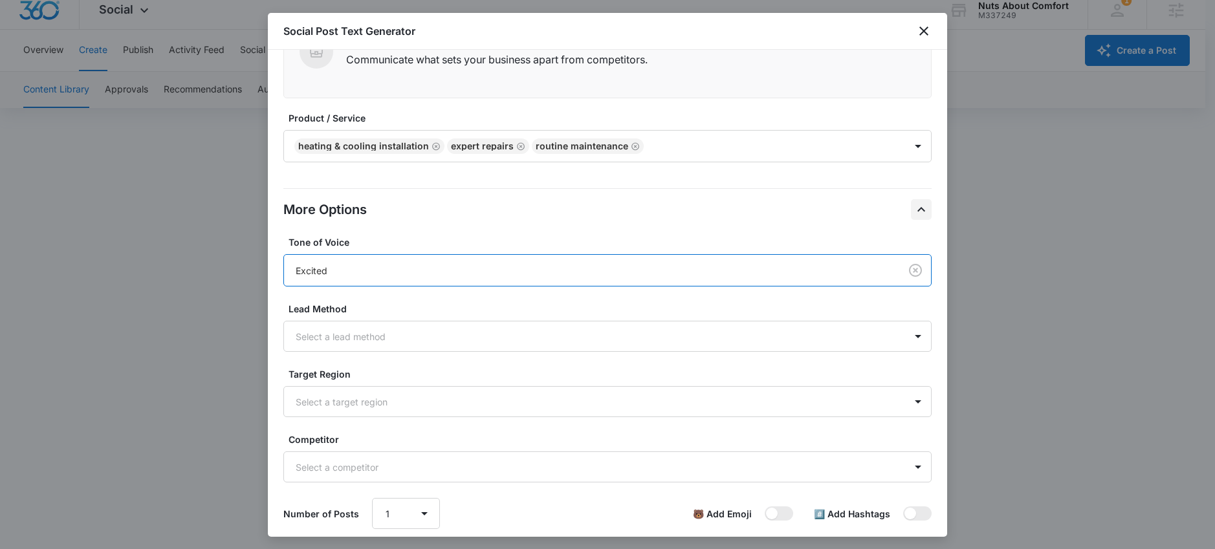
click at [406, 261] on div "Excited" at bounding box center [592, 271] width 616 height 24
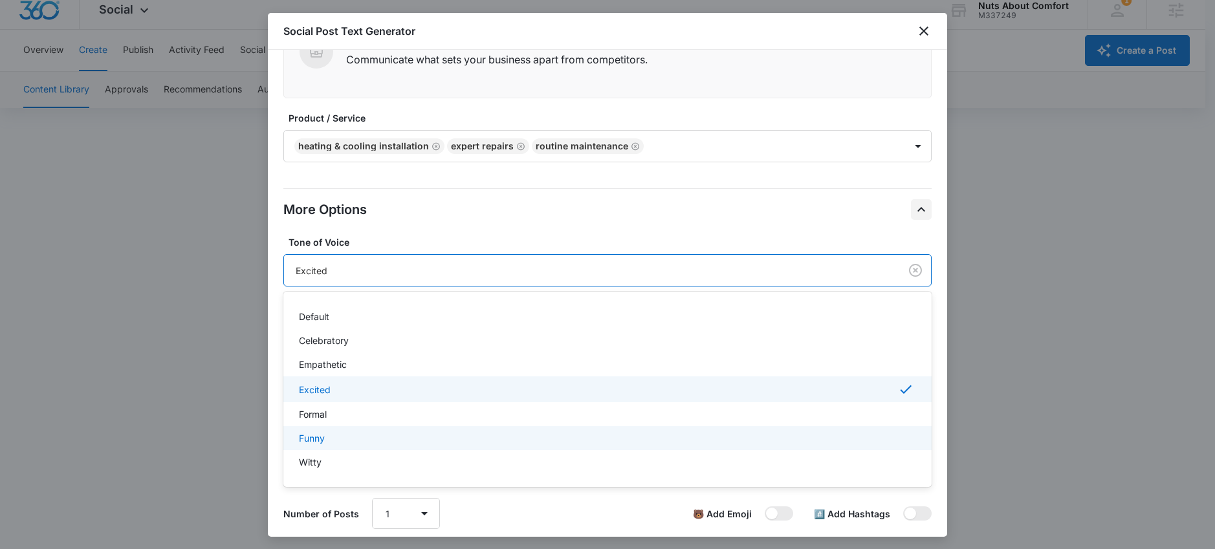
click at [325, 435] on p "Funny" at bounding box center [312, 438] width 26 height 14
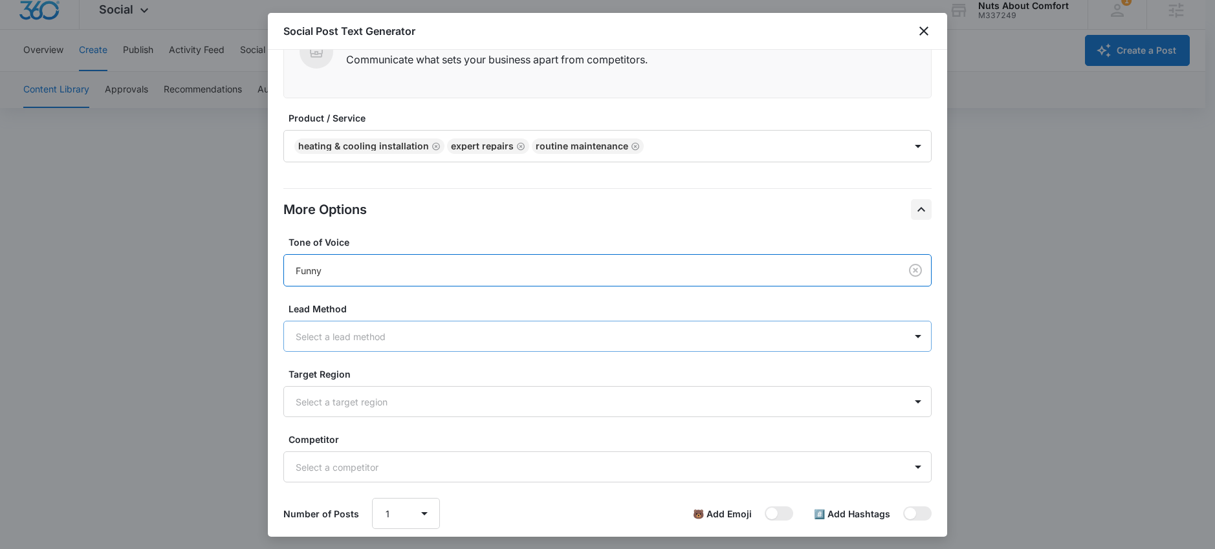
click at [409, 334] on div at bounding box center [592, 337] width 592 height 16
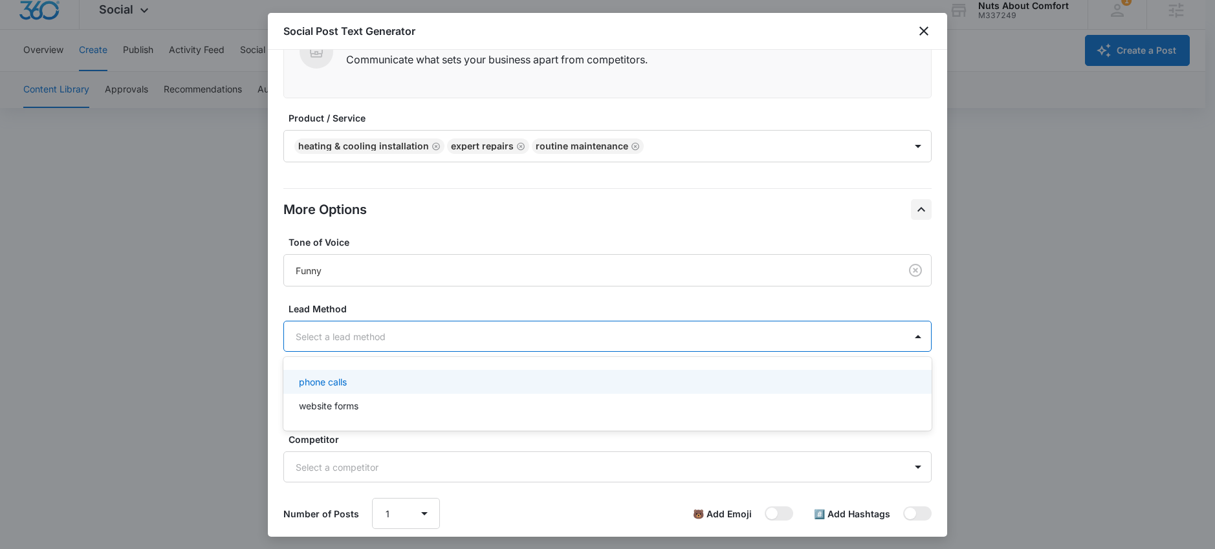
click at [360, 387] on div "phone calls" at bounding box center [606, 382] width 614 height 14
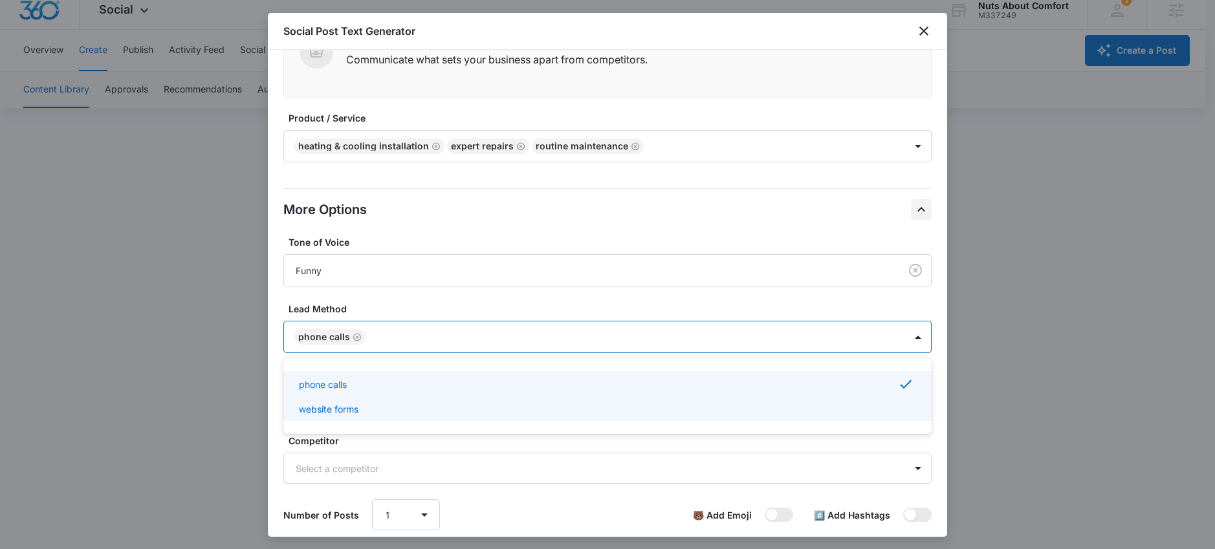
click at [355, 409] on p "website forms" at bounding box center [328, 409] width 59 height 14
click at [365, 443] on label "Competitor" at bounding box center [612, 441] width 648 height 14
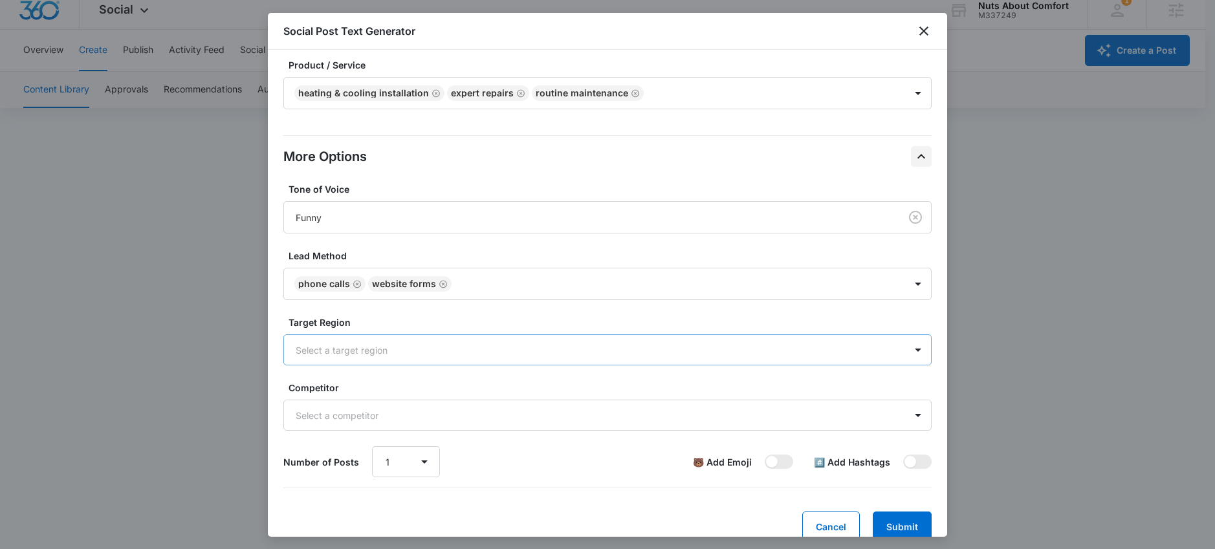
scroll to position [294, 0]
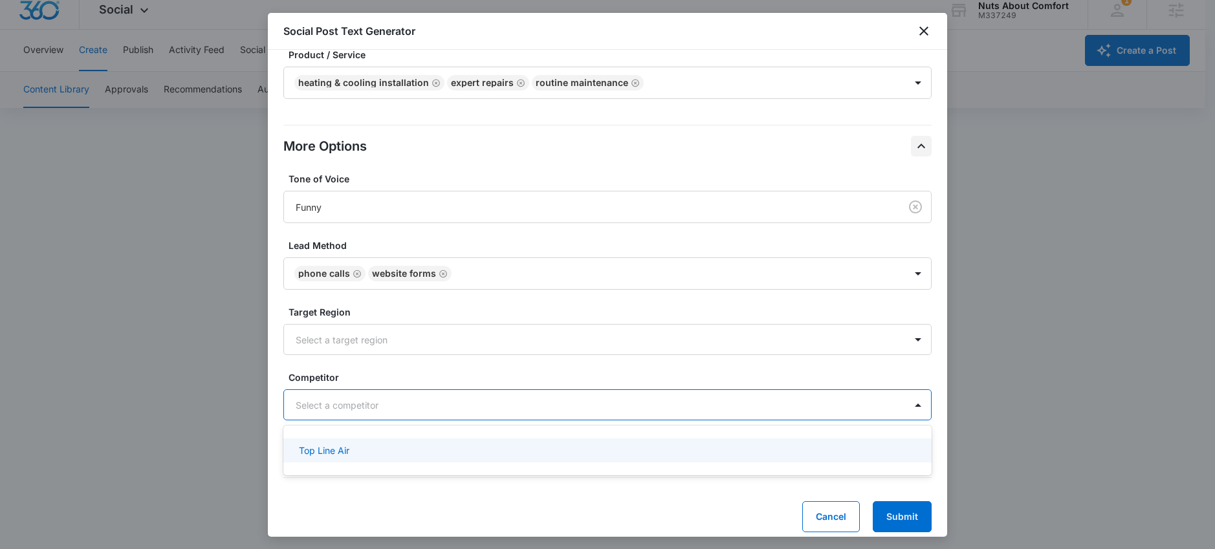
click at [466, 405] on div at bounding box center [592, 405] width 592 height 16
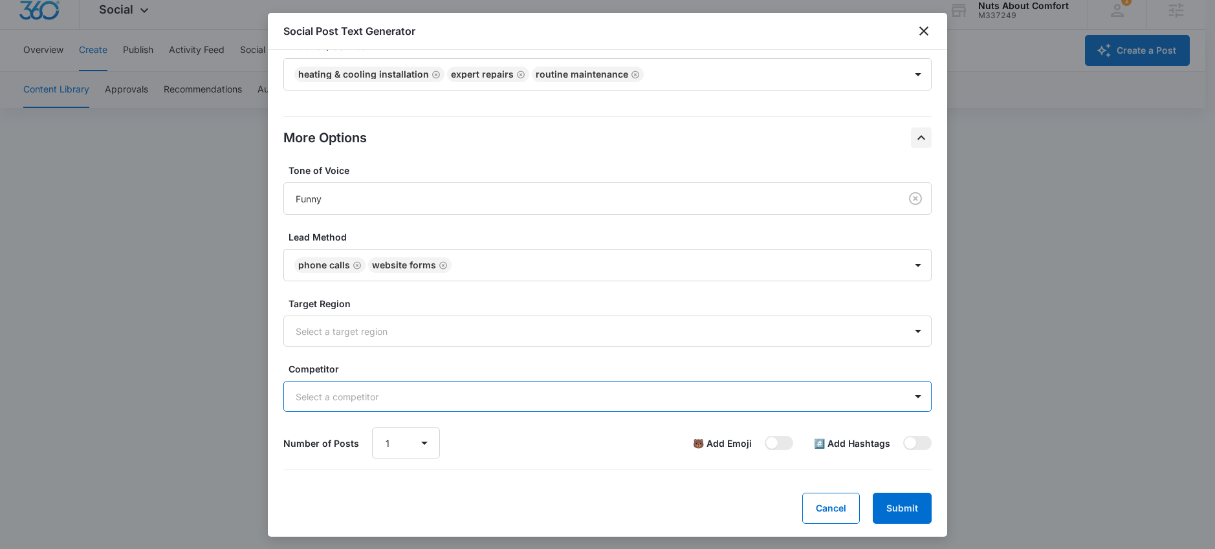
scroll to position [304, 0]
click at [546, 323] on div at bounding box center [592, 330] width 592 height 16
click at [416, 335] on div at bounding box center [592, 330] width 592 height 16
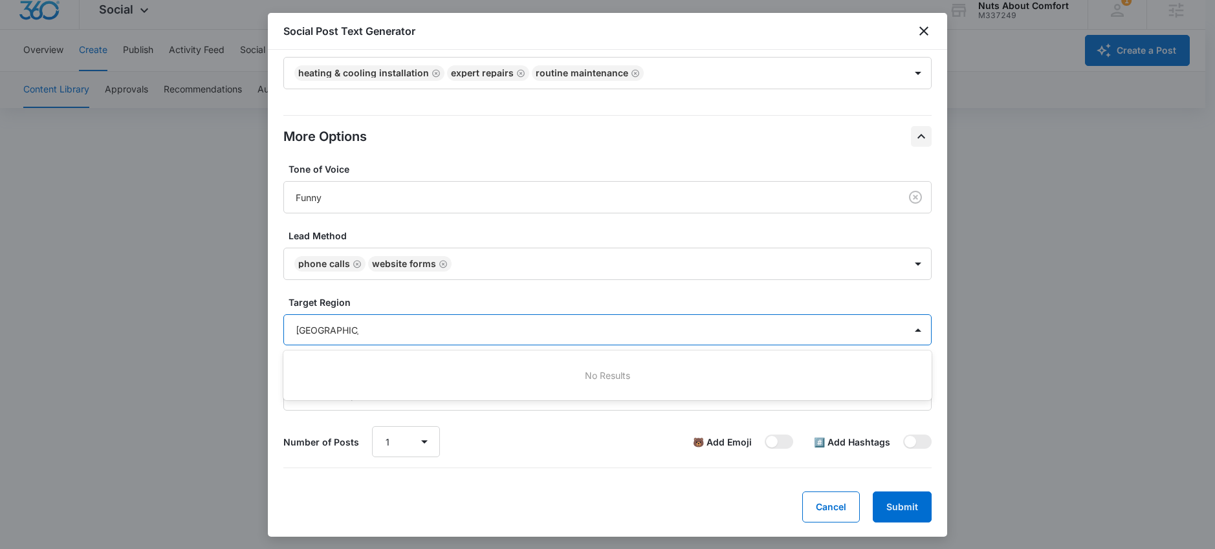
type input "Carroll County"
click at [872, 492] on button "Submit" at bounding box center [901, 507] width 59 height 31
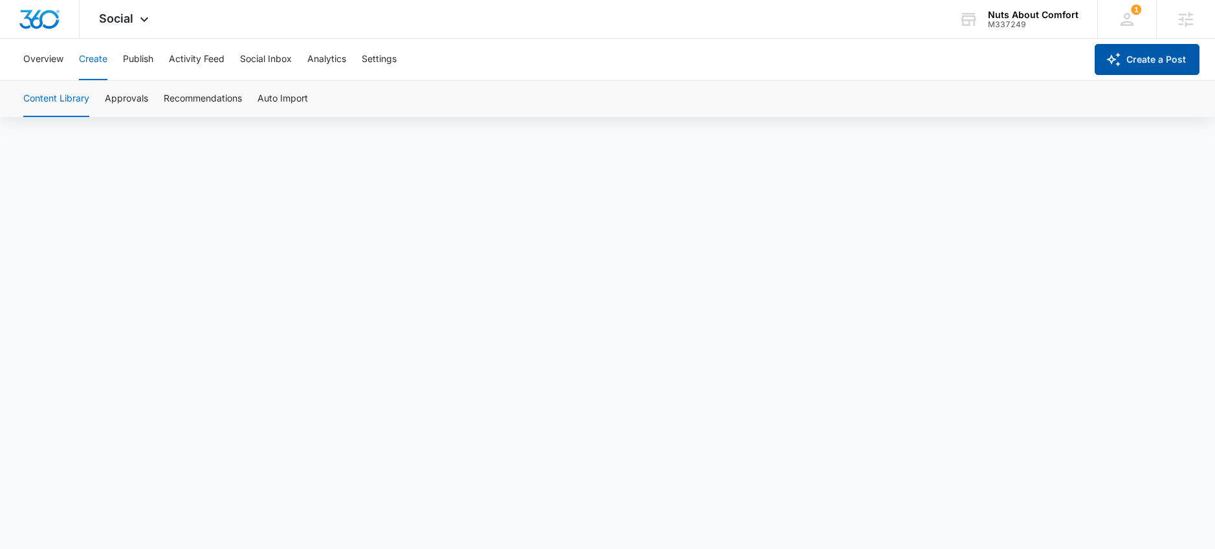
scroll to position [0, 0]
click at [1132, 63] on button "Create a Post" at bounding box center [1146, 59] width 105 height 31
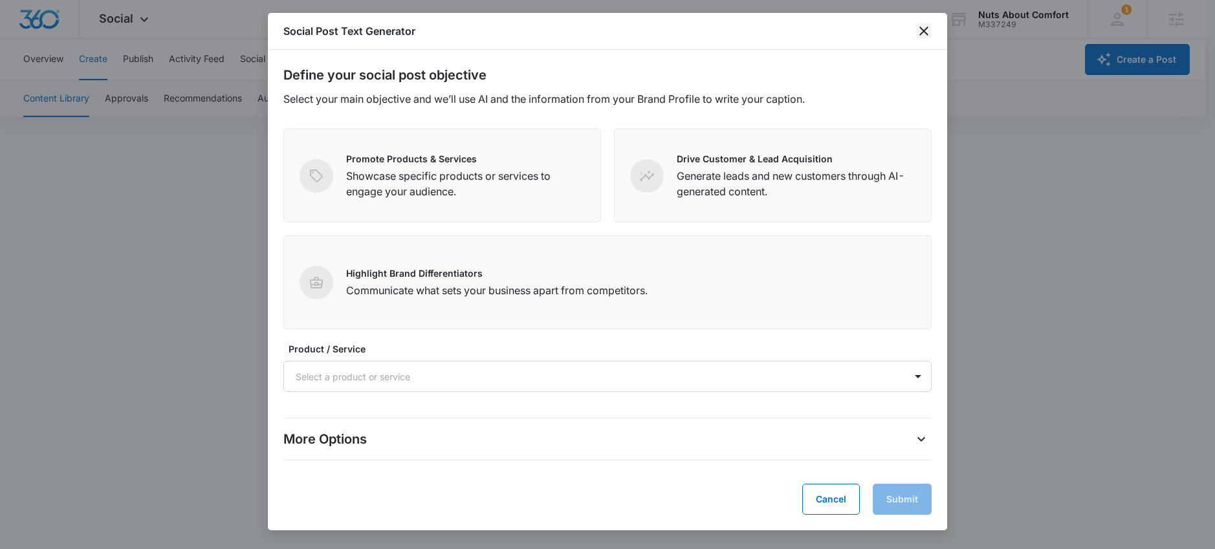
click at [926, 29] on icon "close" at bounding box center [924, 31] width 16 height 16
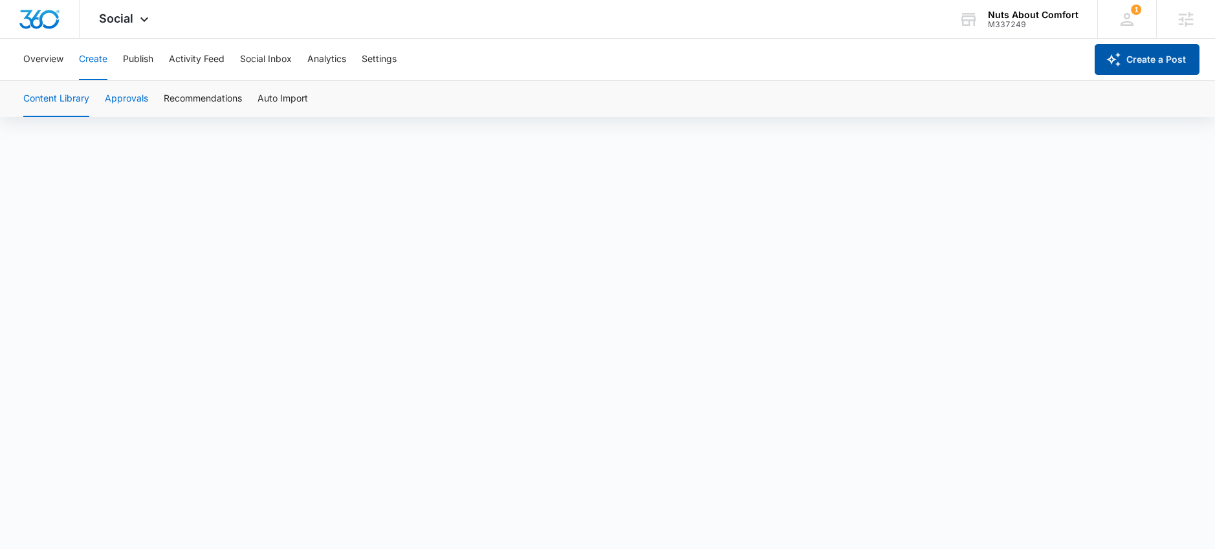
scroll to position [9, 0]
click at [122, 100] on button "Approvals" at bounding box center [126, 99] width 43 height 36
click at [48, 100] on button "Content Library" at bounding box center [56, 99] width 66 height 36
click at [138, 63] on button "Publish" at bounding box center [138, 59] width 30 height 41
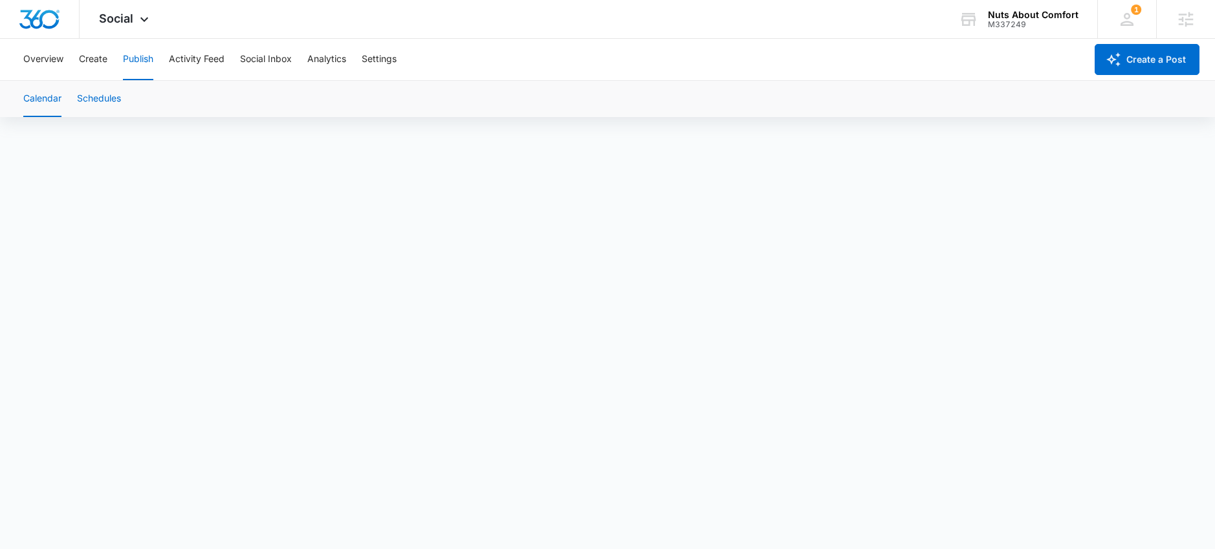
click at [109, 103] on button "Schedules" at bounding box center [99, 99] width 44 height 36
click at [100, 58] on button "Create" at bounding box center [93, 59] width 28 height 41
click at [45, 55] on button "Overview" at bounding box center [43, 59] width 40 height 41
